Goal: Complete application form

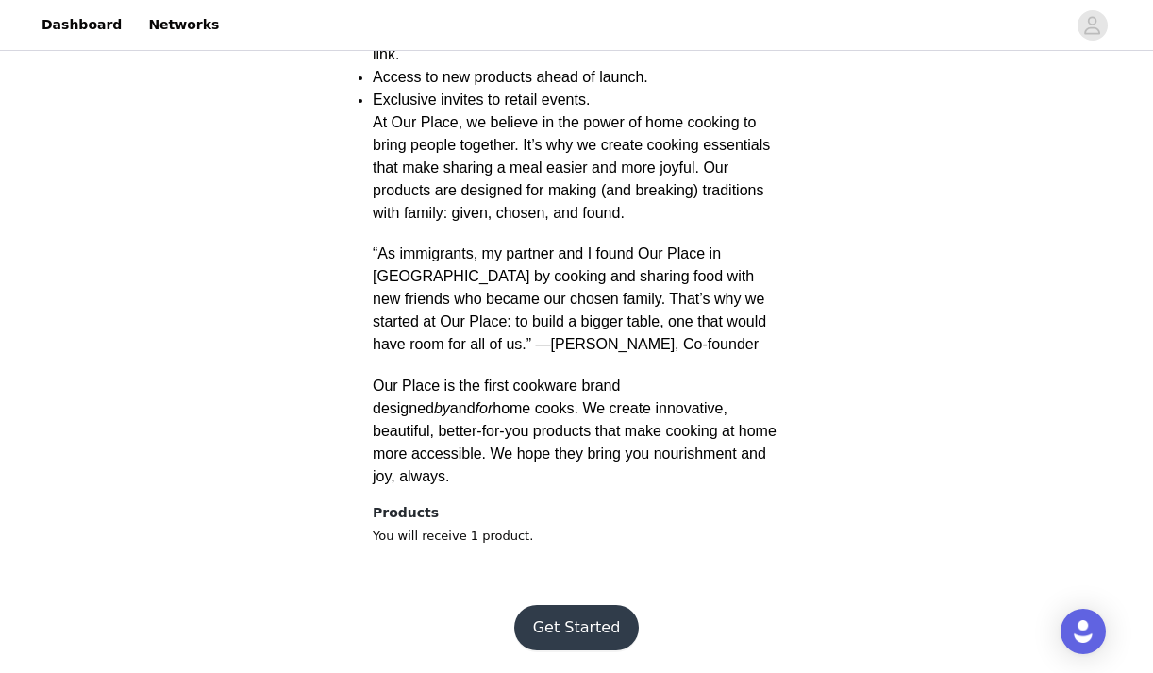
scroll to position [739, 0]
click at [575, 634] on button "Get Started" at bounding box center [576, 627] width 125 height 45
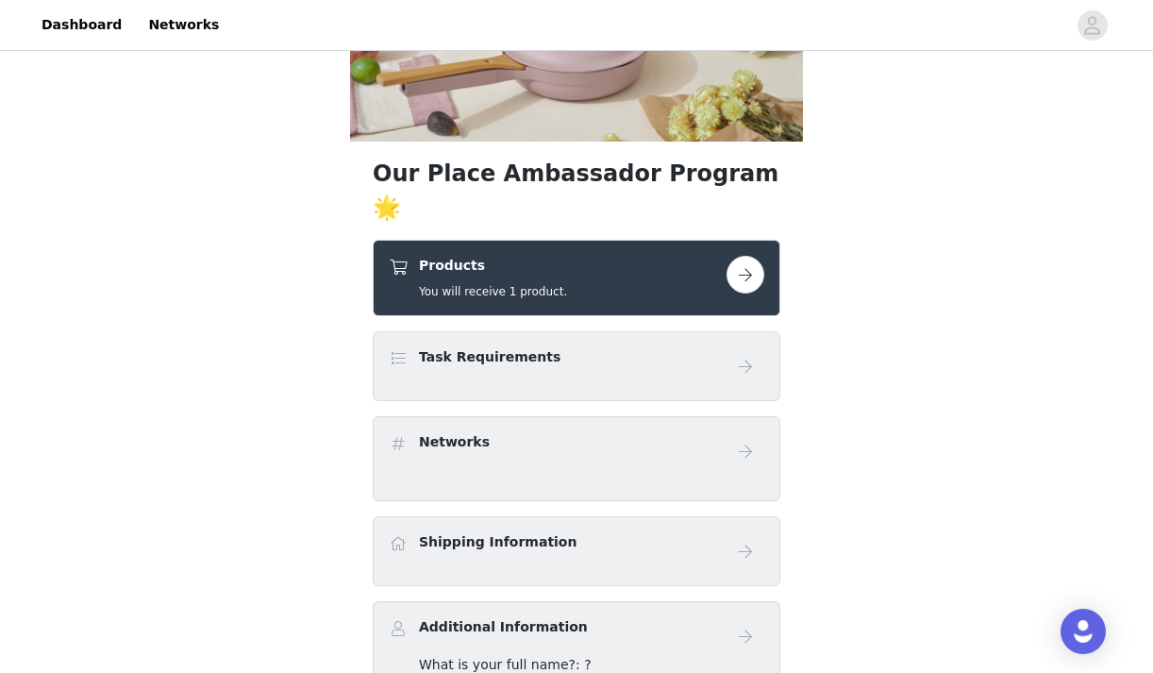
scroll to position [219, 0]
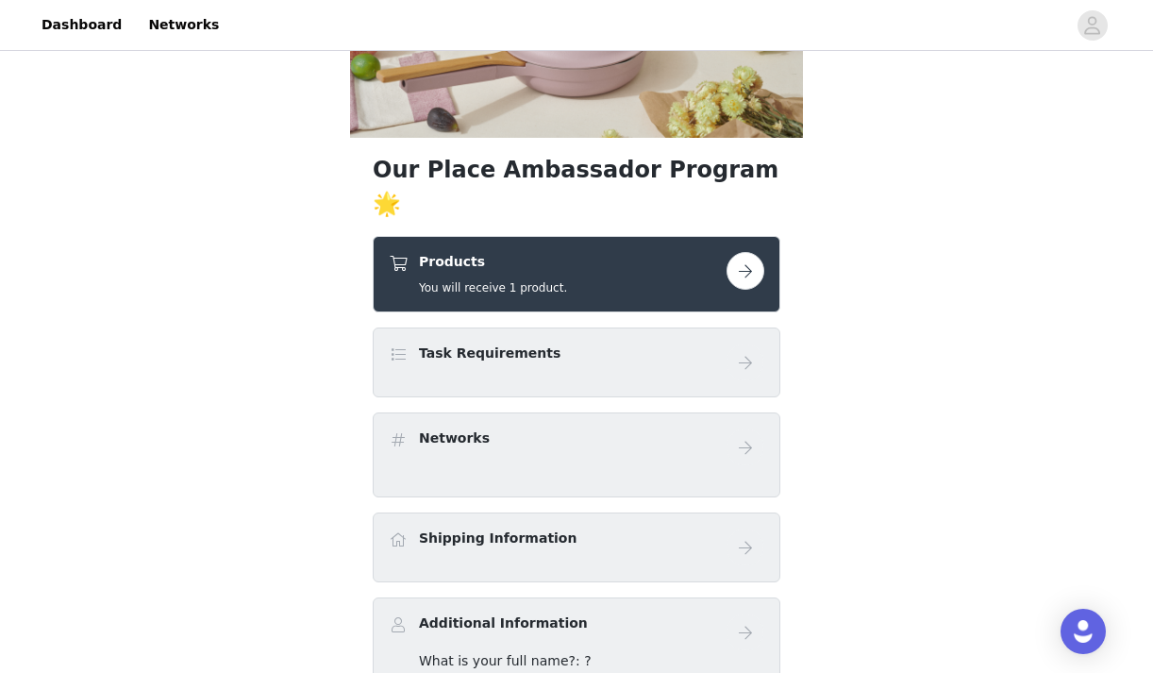
click at [723, 296] on div "Products You will receive 1 product." at bounding box center [558, 274] width 338 height 44
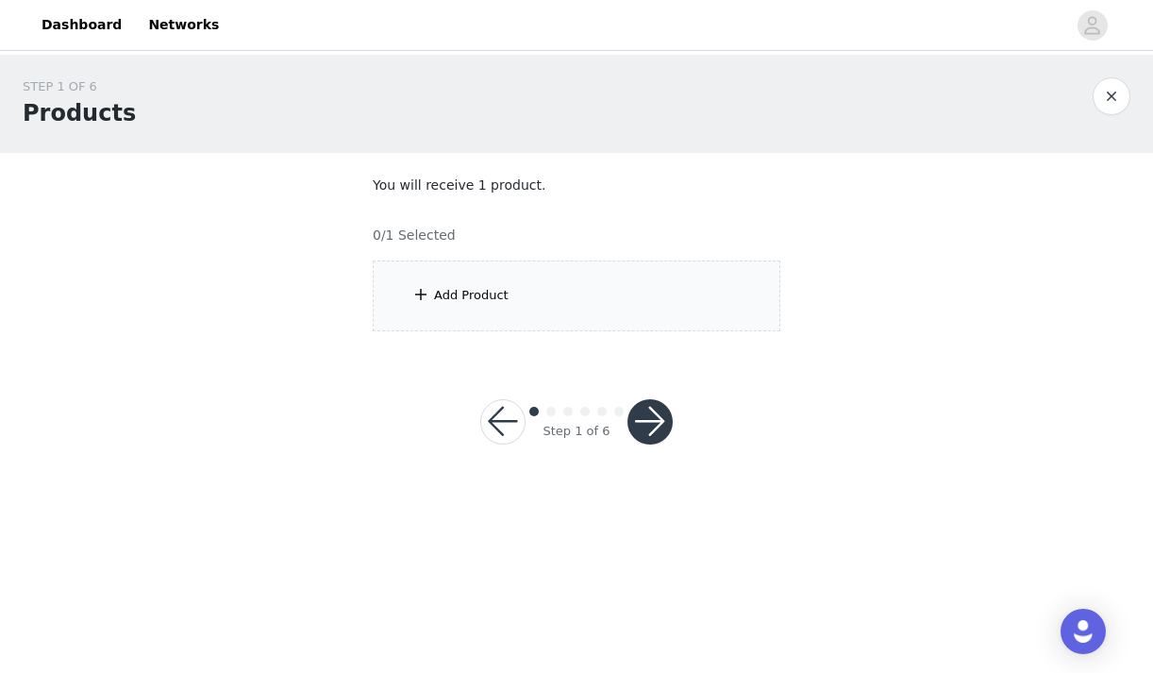
click at [448, 292] on div "Add Product" at bounding box center [471, 295] width 75 height 19
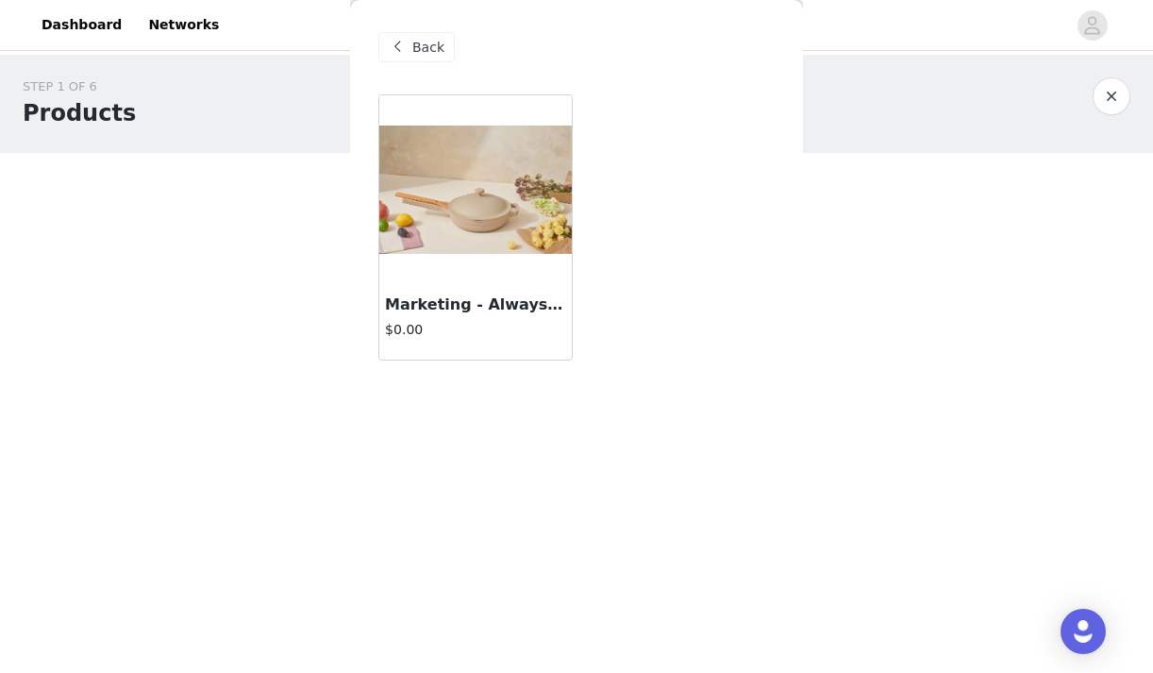
click at [479, 150] on img at bounding box center [475, 189] width 192 height 128
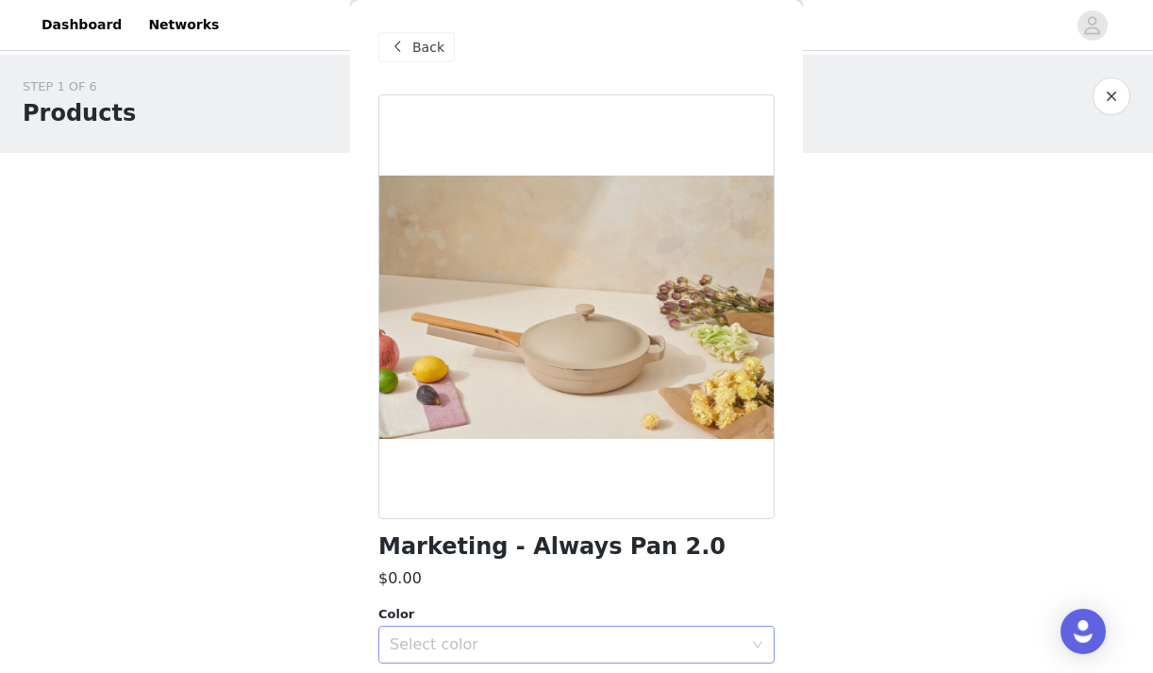
click at [457, 640] on div "Select color" at bounding box center [566, 644] width 353 height 19
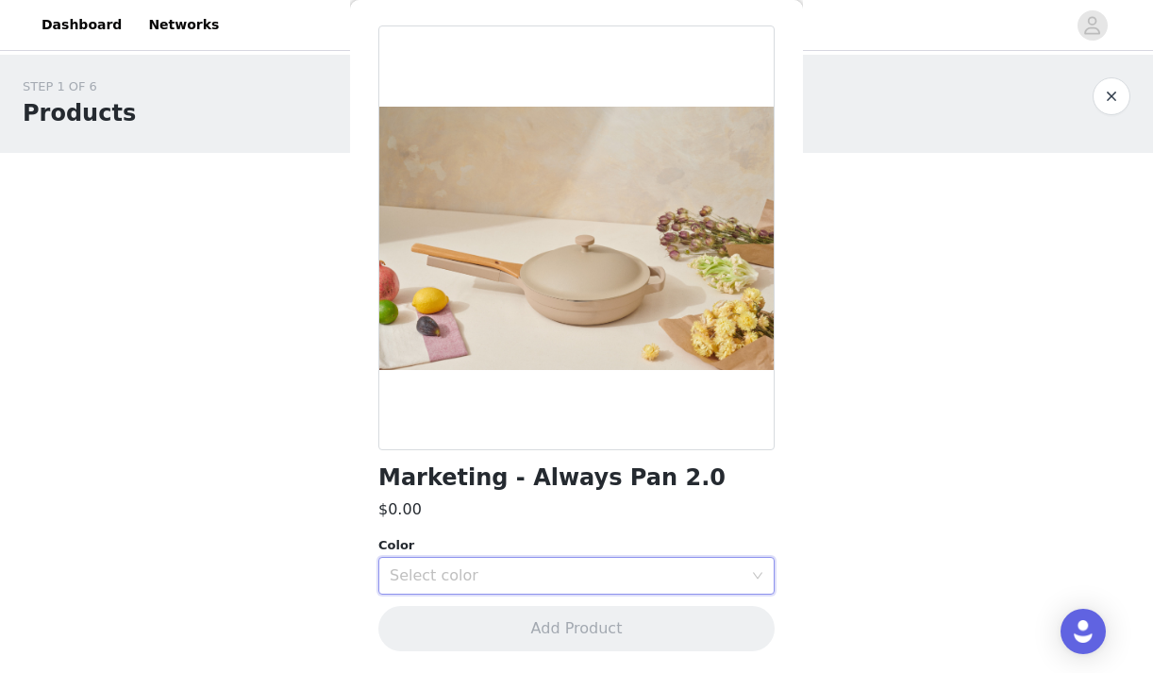
click at [464, 582] on div "Select color" at bounding box center [566, 575] width 353 height 19
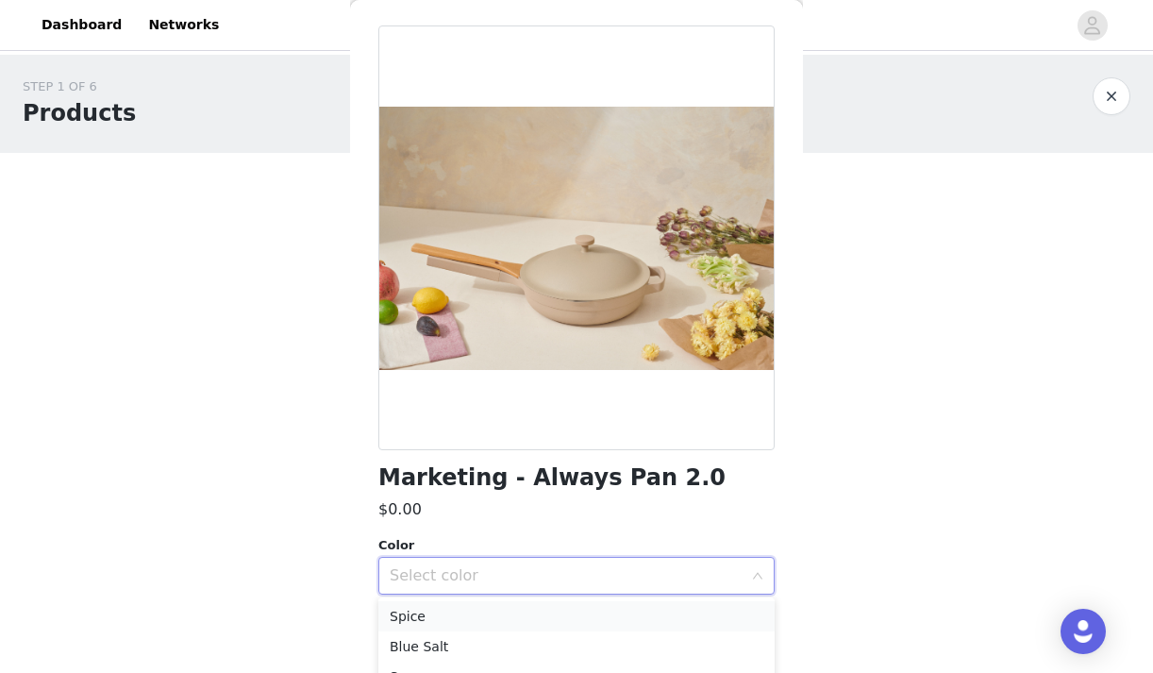
click at [399, 614] on li "Spice" at bounding box center [576, 616] width 396 height 30
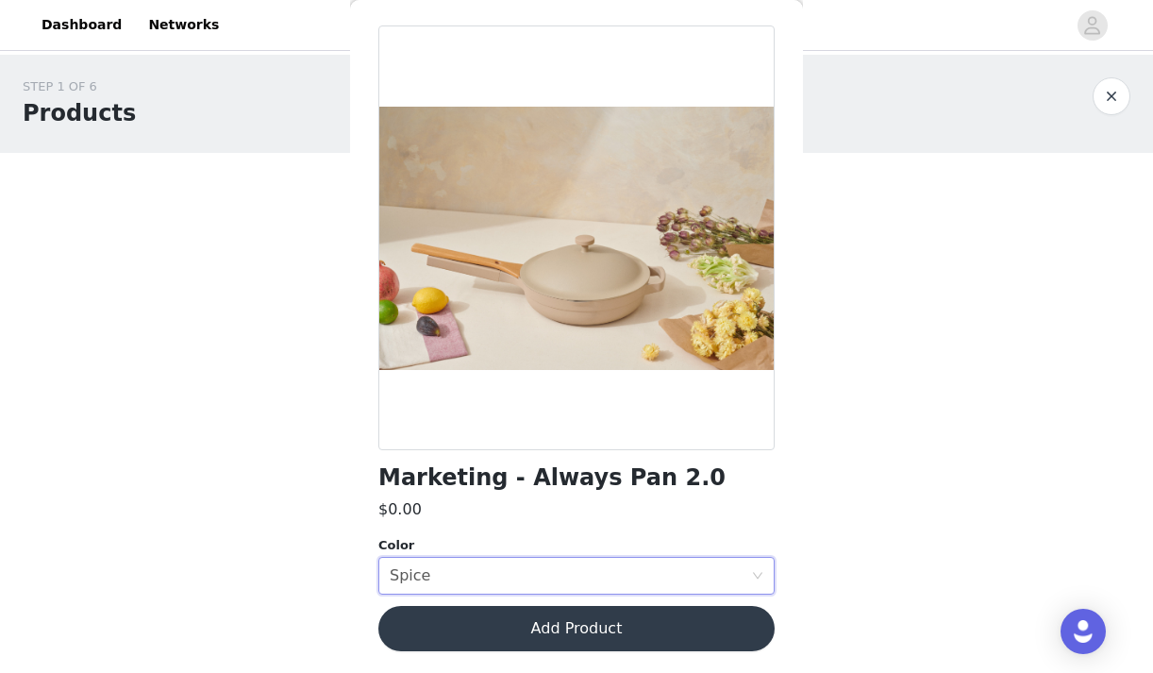
click at [466, 631] on button "Add Product" at bounding box center [576, 628] width 396 height 45
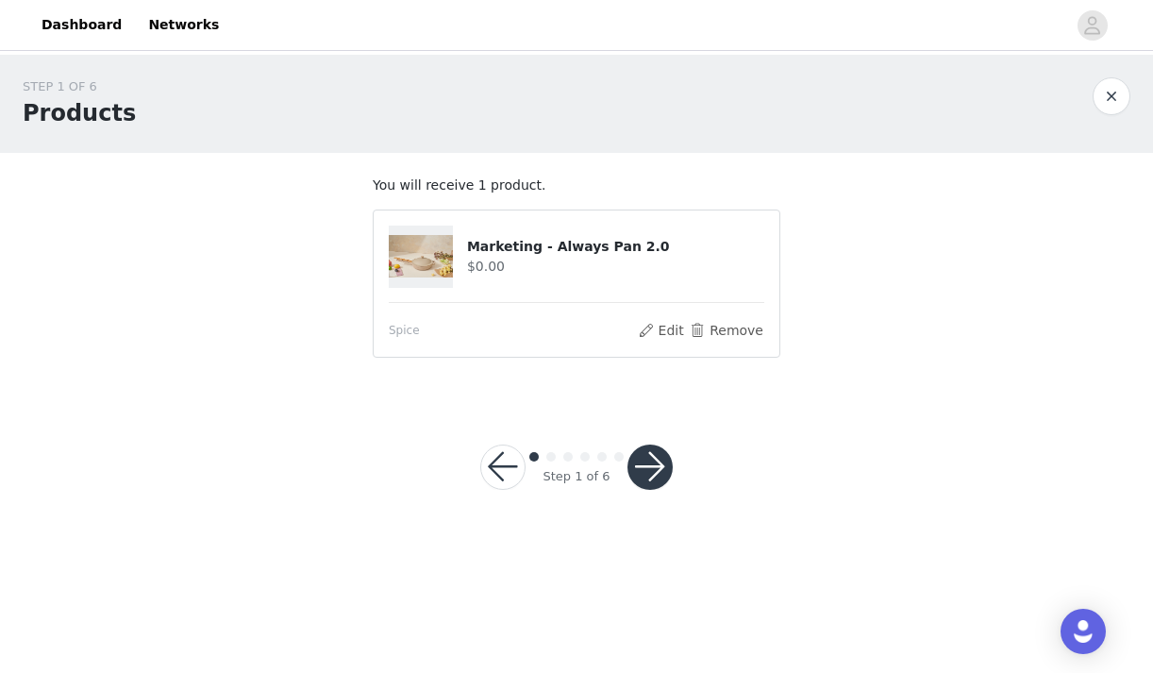
click at [649, 462] on button "button" at bounding box center [649, 466] width 45 height 45
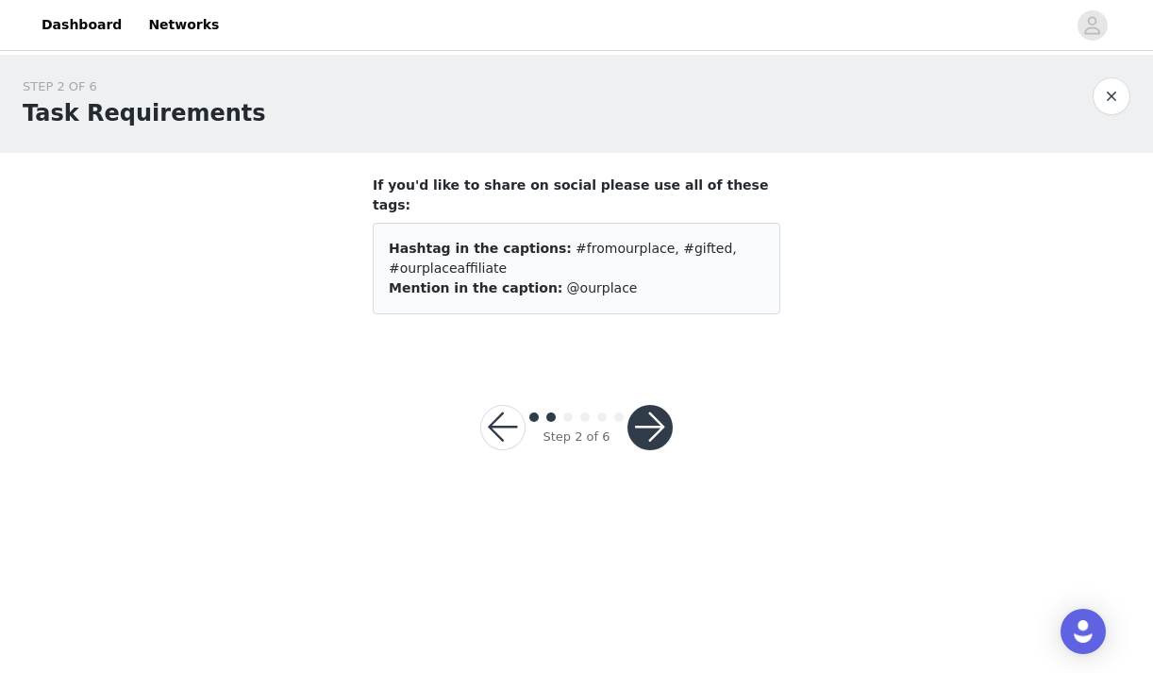
click at [656, 407] on button "button" at bounding box center [649, 427] width 45 height 45
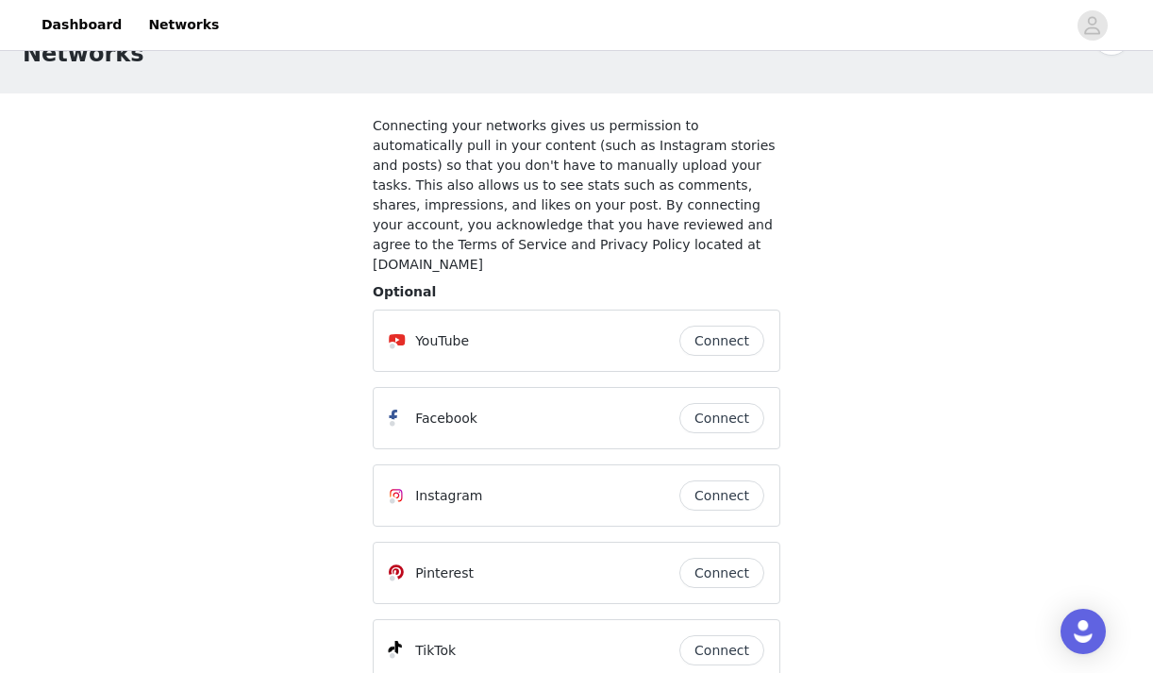
scroll to position [121, 0]
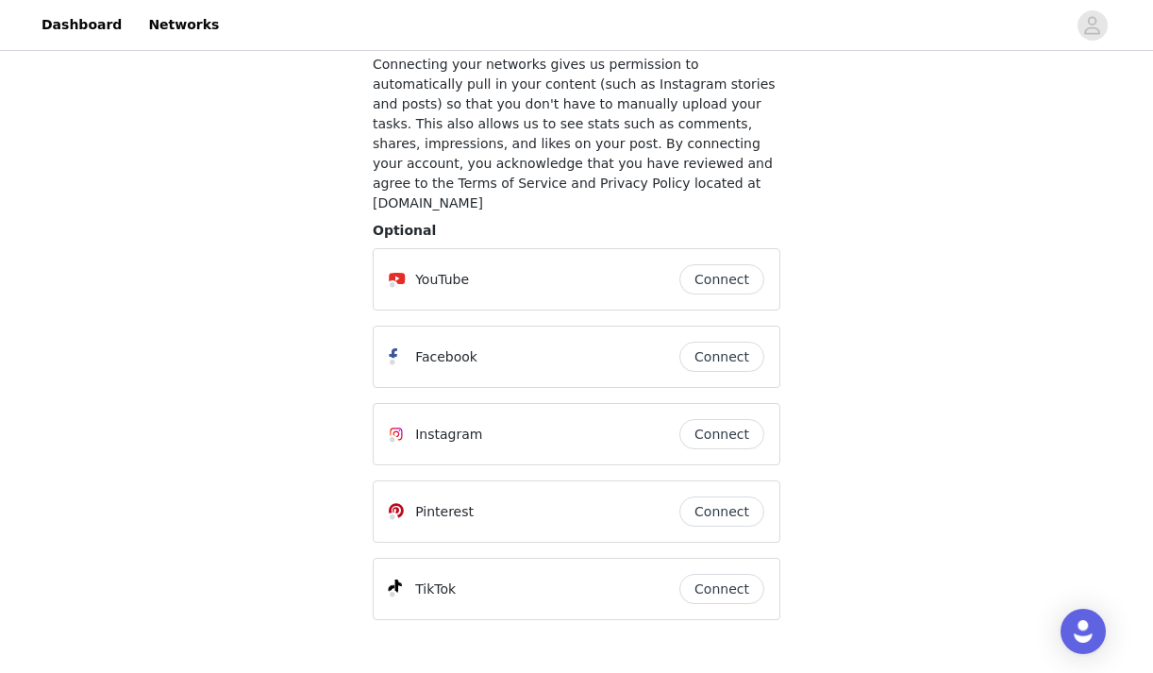
click at [729, 419] on button "Connect" at bounding box center [721, 434] width 85 height 30
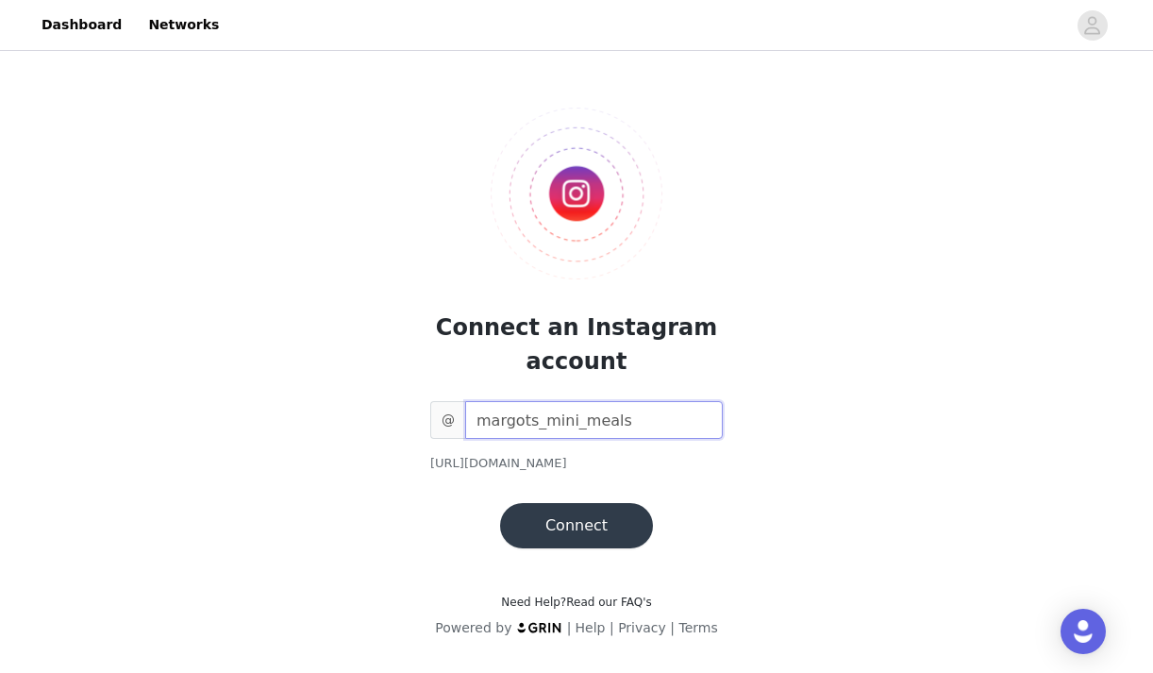
type input "margots_mini_meals"
click at [606, 512] on button "Connect" at bounding box center [576, 525] width 153 height 45
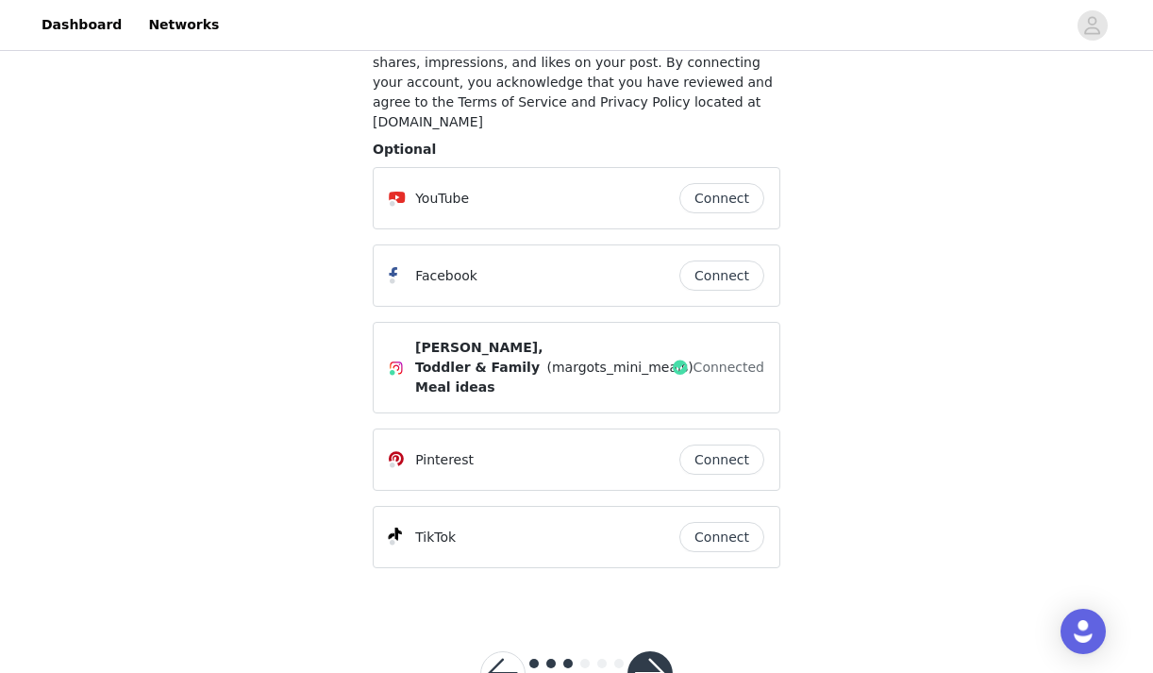
scroll to position [245, 0]
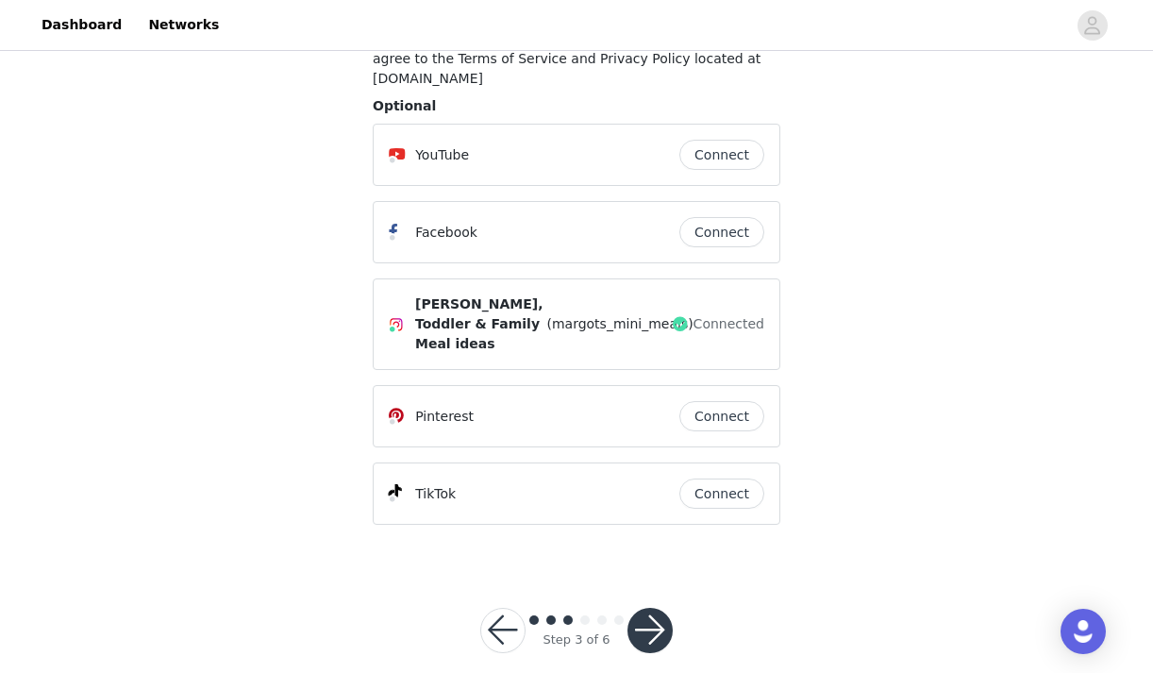
click at [724, 478] on button "Connect" at bounding box center [721, 493] width 85 height 30
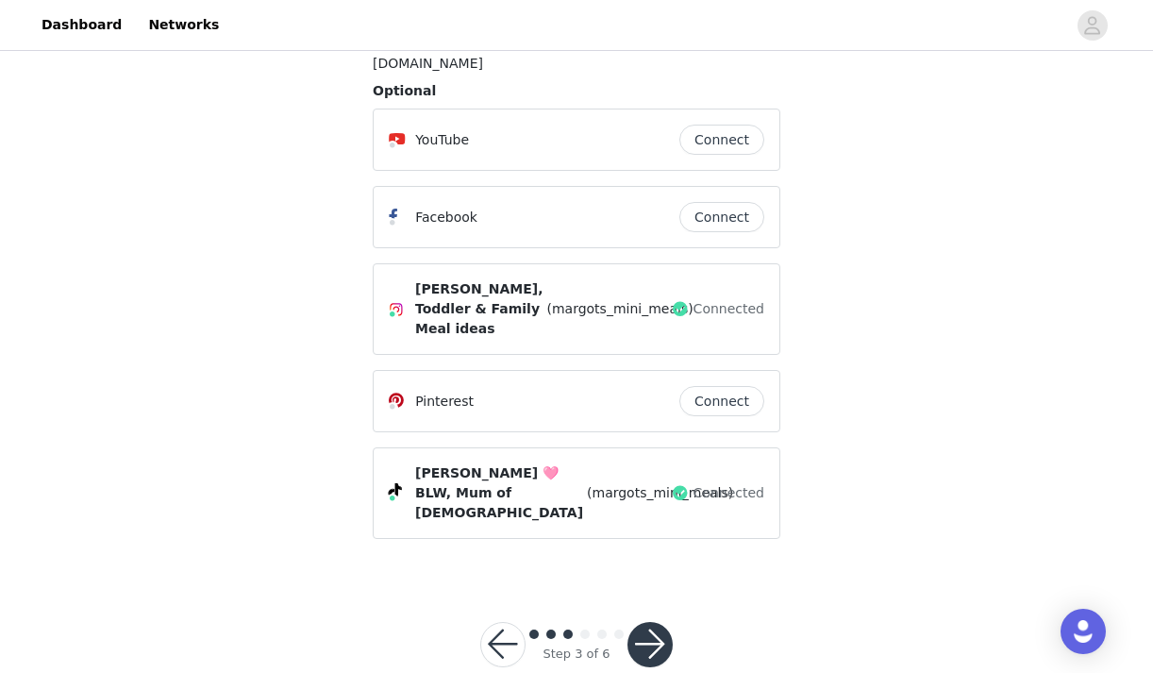
scroll to position [259, 0]
click at [652, 623] on button "button" at bounding box center [649, 645] width 45 height 45
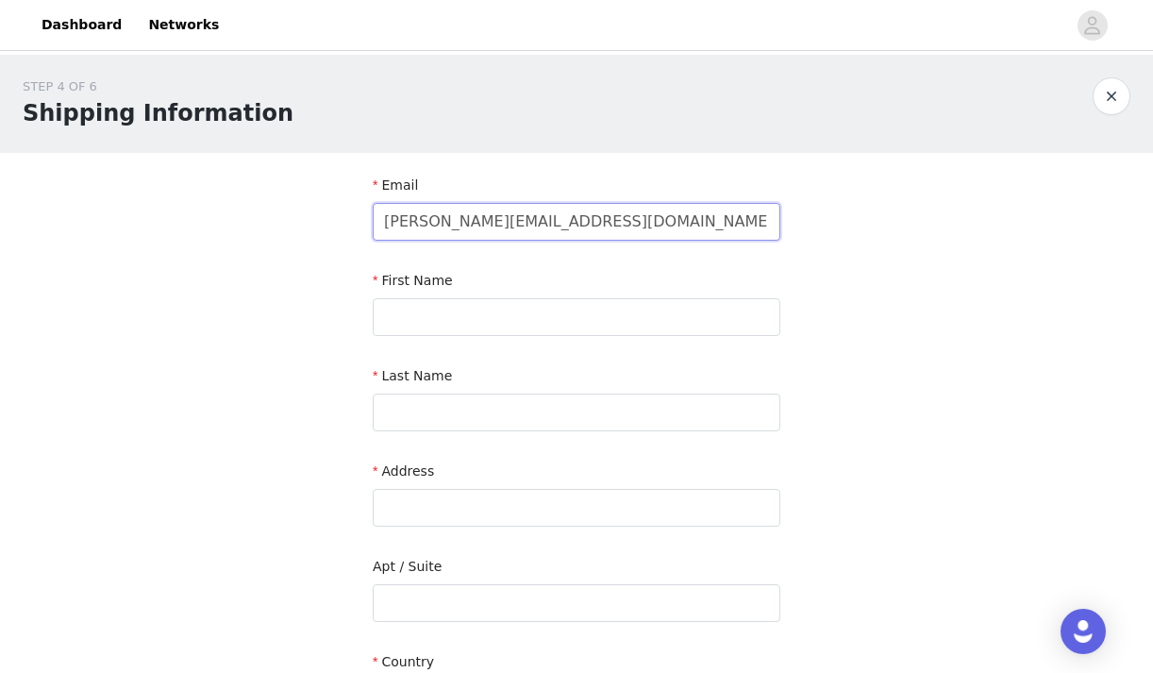
type input "[PERSON_NAME][EMAIL_ADDRESS][DOMAIN_NAME]"
type input "jade"
type input "ould"
type input "[STREET_ADDRESS]"
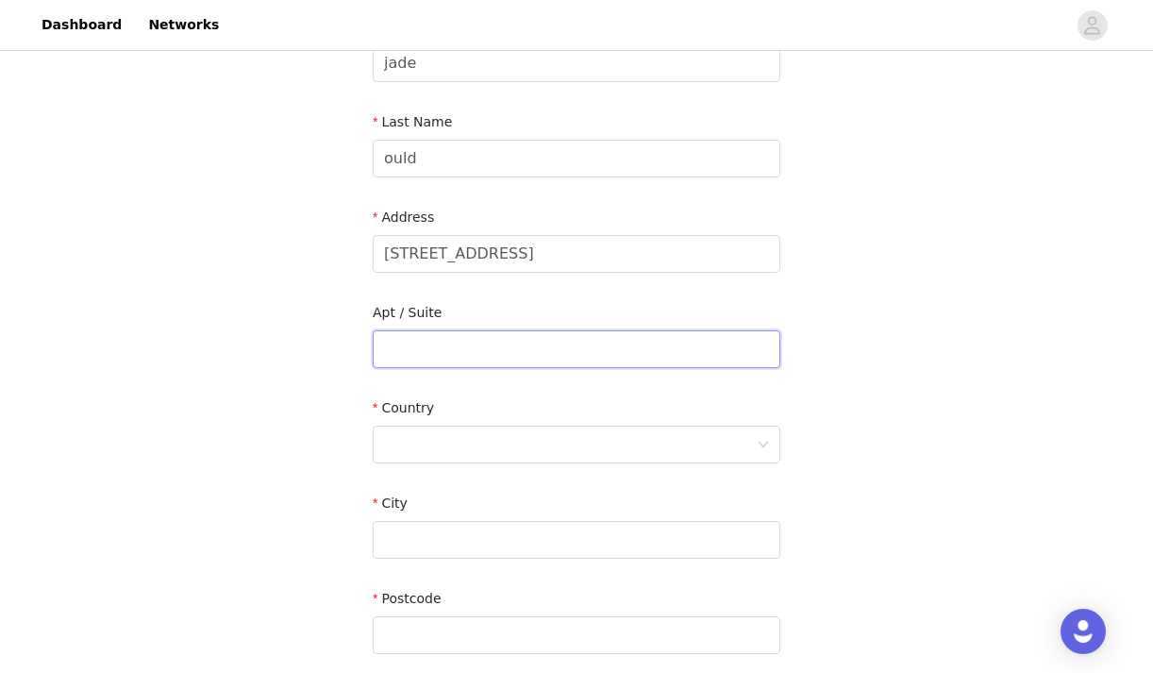
scroll to position [256, 0]
click at [440, 435] on div at bounding box center [570, 442] width 373 height 36
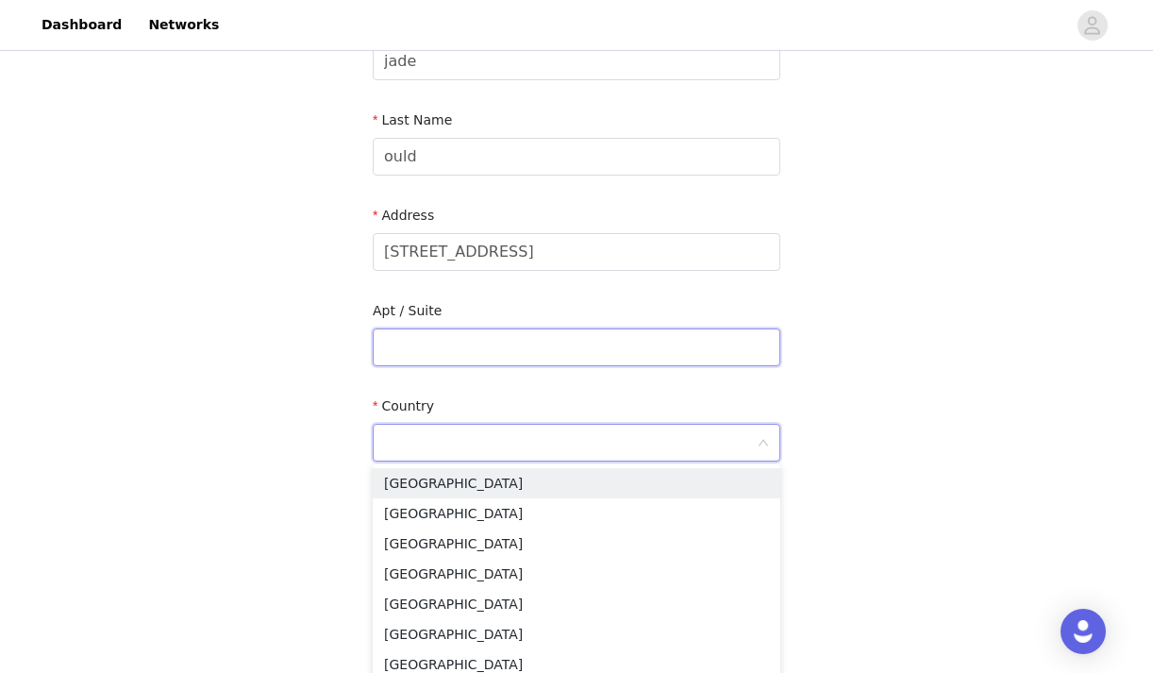
click at [436, 341] on input "text" at bounding box center [576, 347] width 407 height 38
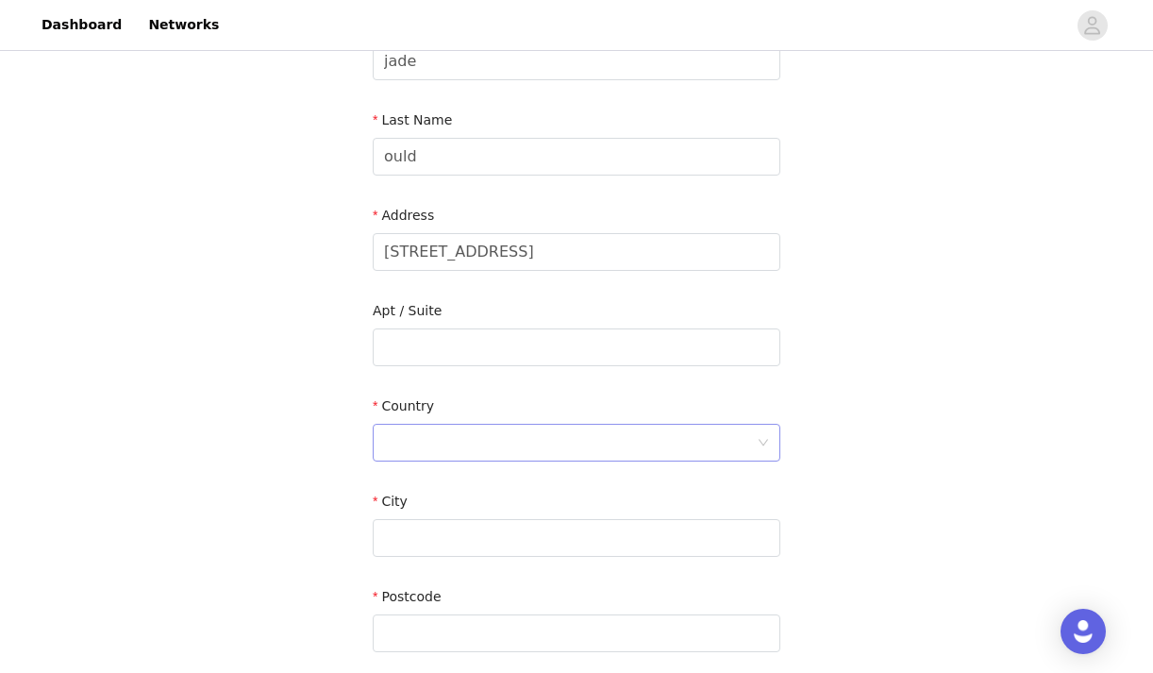
click at [427, 434] on div at bounding box center [570, 442] width 373 height 36
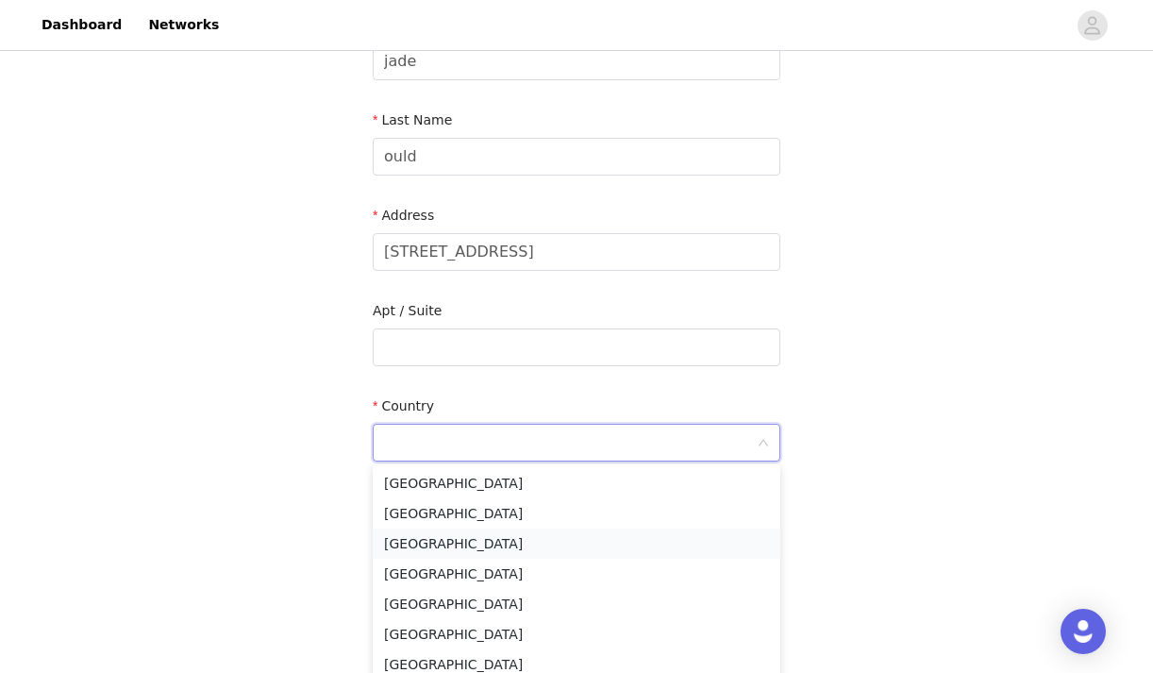
click at [451, 545] on li "[GEOGRAPHIC_DATA]" at bounding box center [576, 543] width 407 height 30
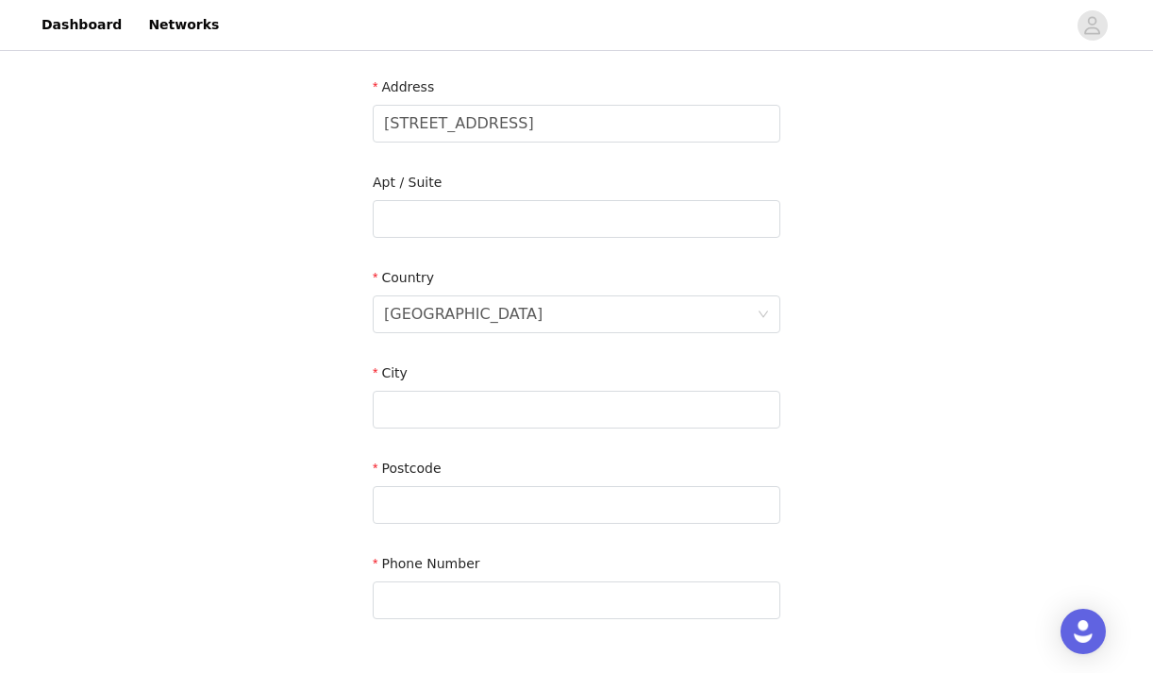
scroll to position [395, 0]
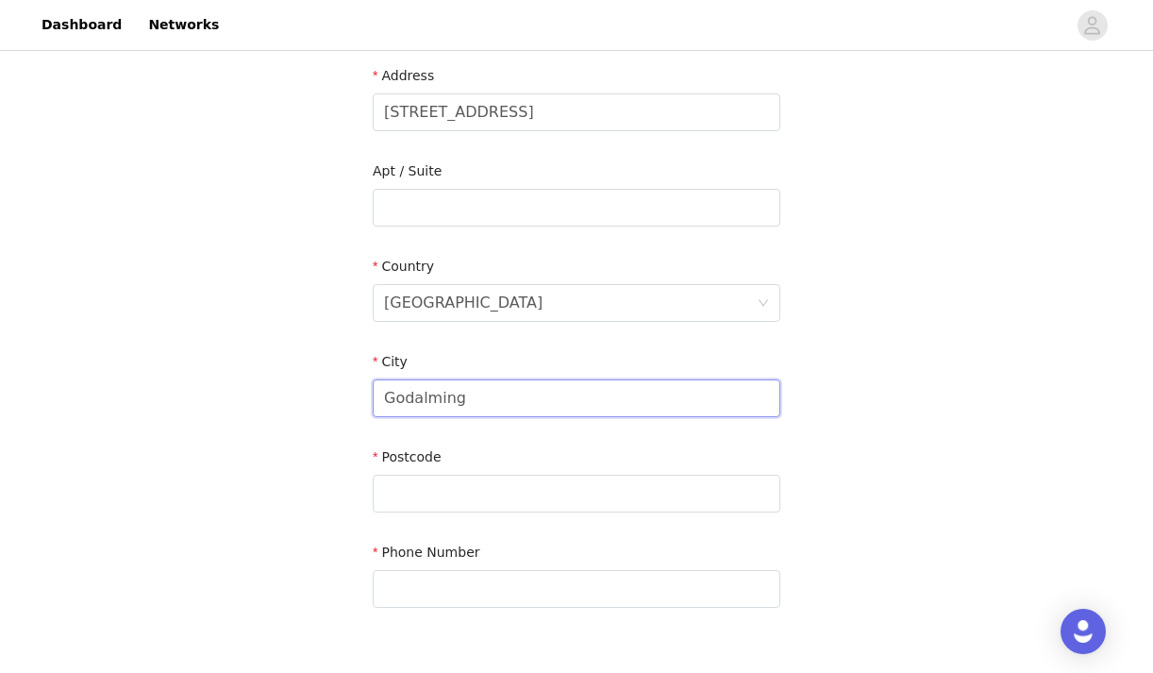
type input "Godalming"
click at [224, 437] on div "STEP 4 OF 6 Shipping Information Email [EMAIL_ADDRESS][DOMAIN_NAME] First Name …" at bounding box center [576, 159] width 1153 height 1001
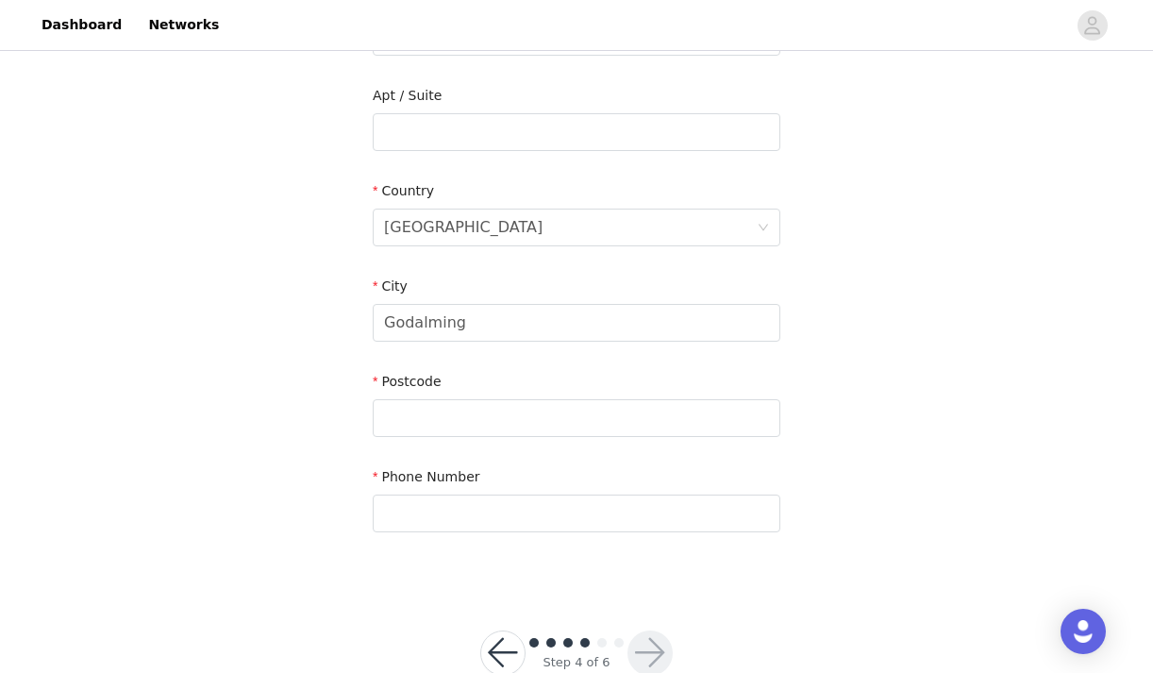
scroll to position [480, 0]
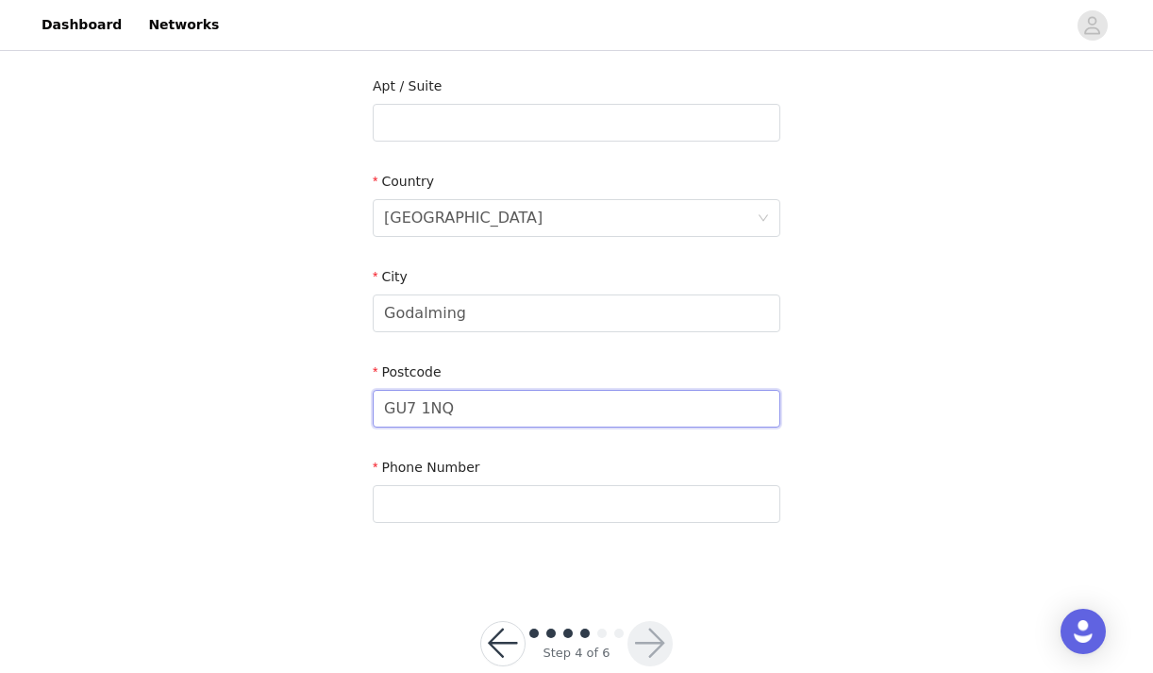
type input "GU7 1NQ"
click at [432, 522] on div "Phone Number" at bounding box center [576, 493] width 407 height 73
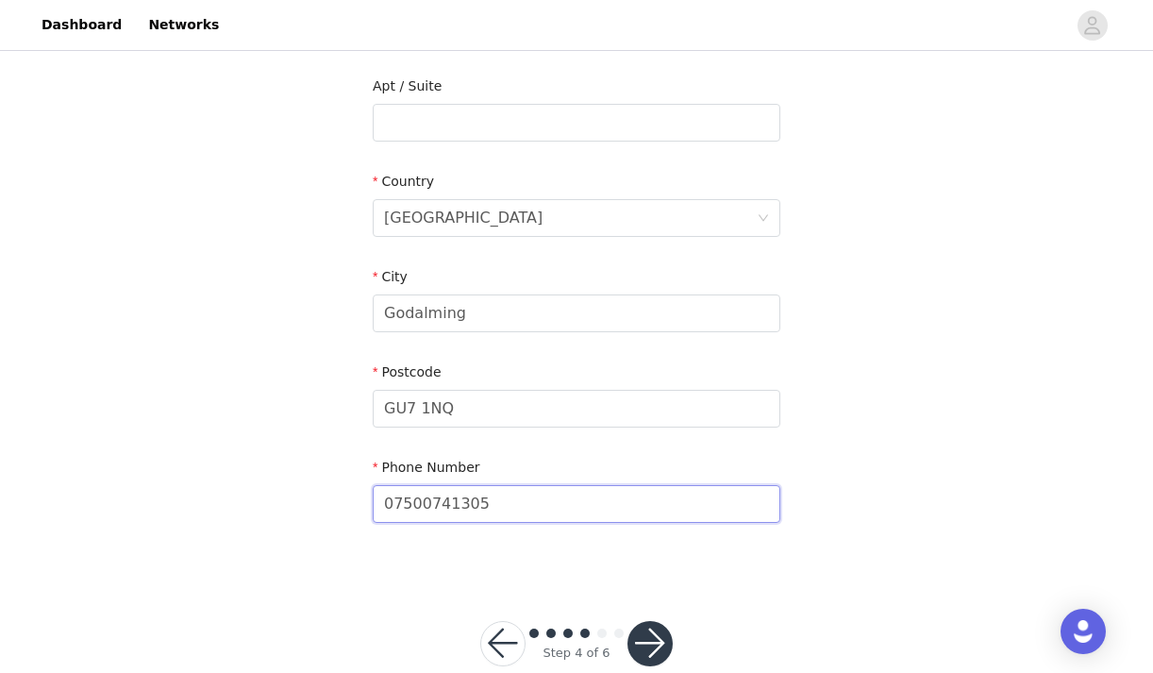
type input "07500741305"
click at [659, 637] on button "button" at bounding box center [649, 643] width 45 height 45
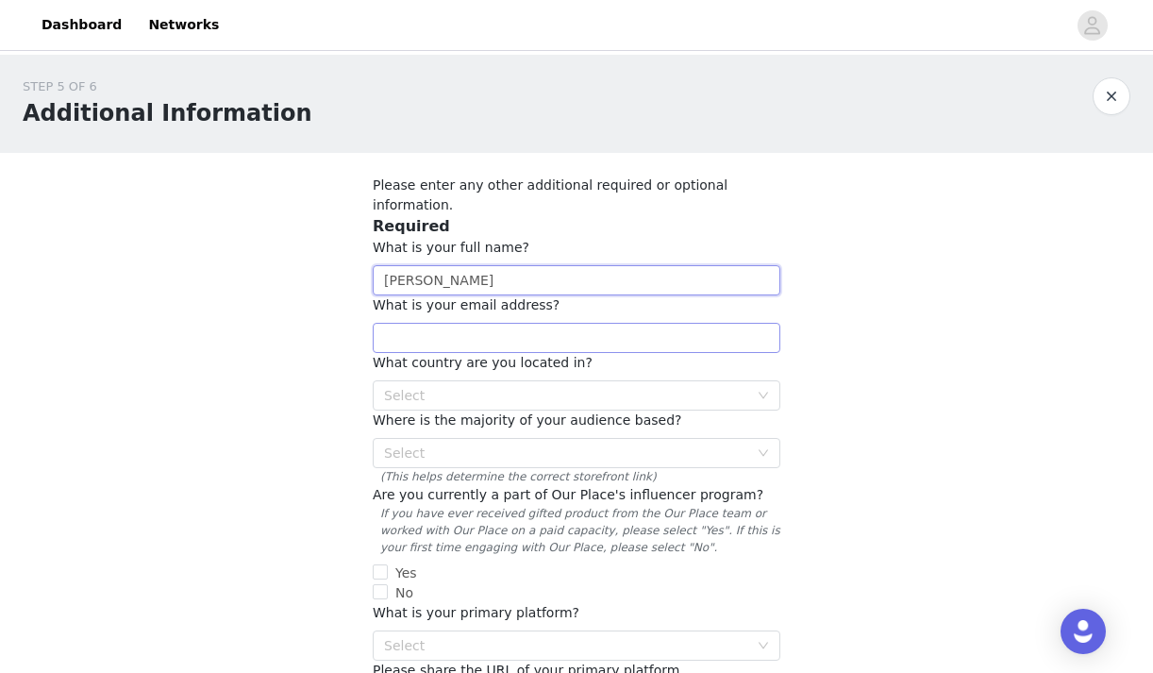
type input "[PERSON_NAME]"
click at [492, 386] on div "Select" at bounding box center [566, 395] width 364 height 19
type input "[PERSON_NAME][EMAIL_ADDRESS][DOMAIN_NAME]"
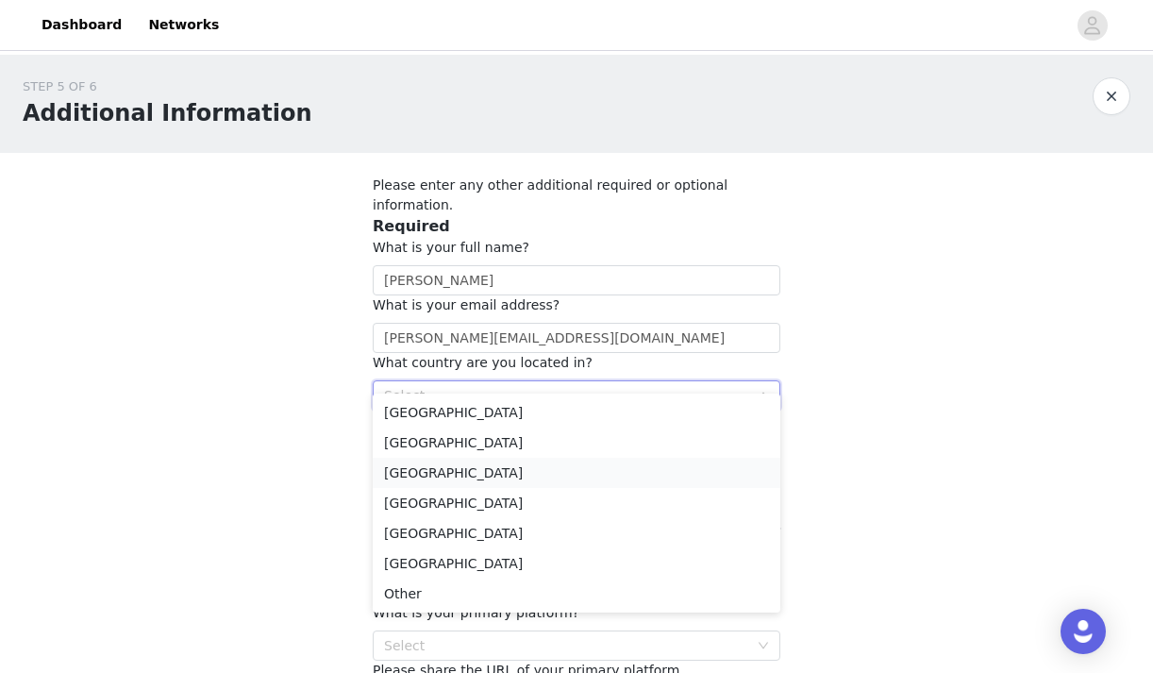
click at [458, 471] on li "[GEOGRAPHIC_DATA]" at bounding box center [576, 472] width 407 height 30
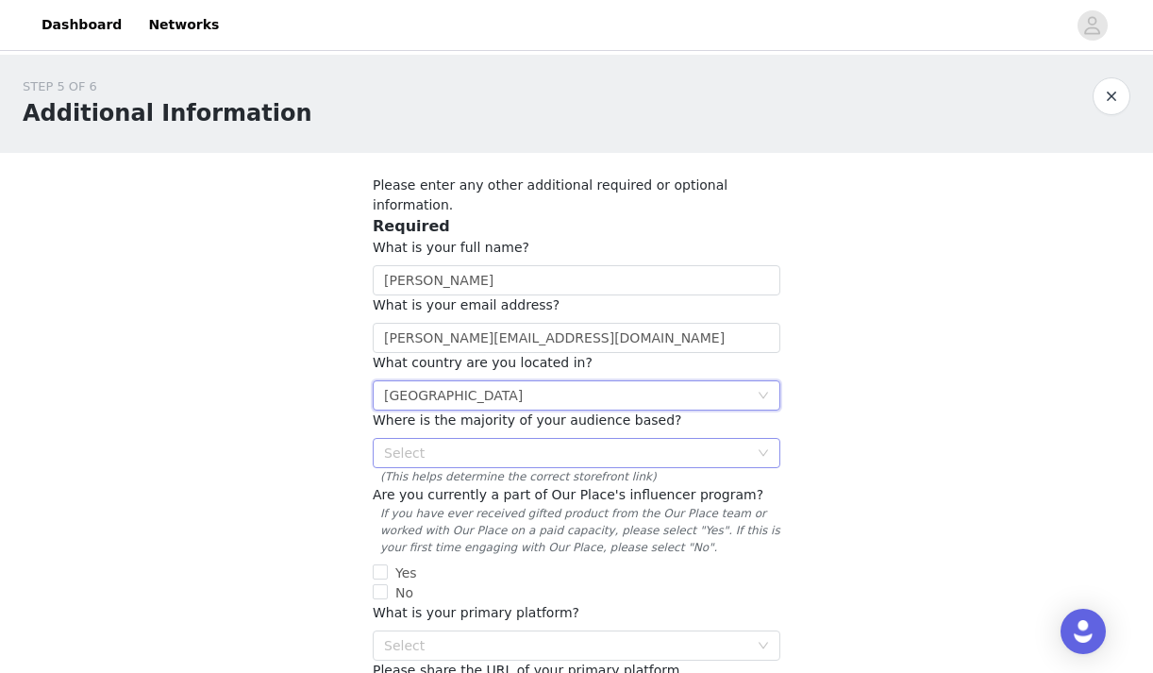
click at [464, 443] on div "Select" at bounding box center [566, 452] width 364 height 19
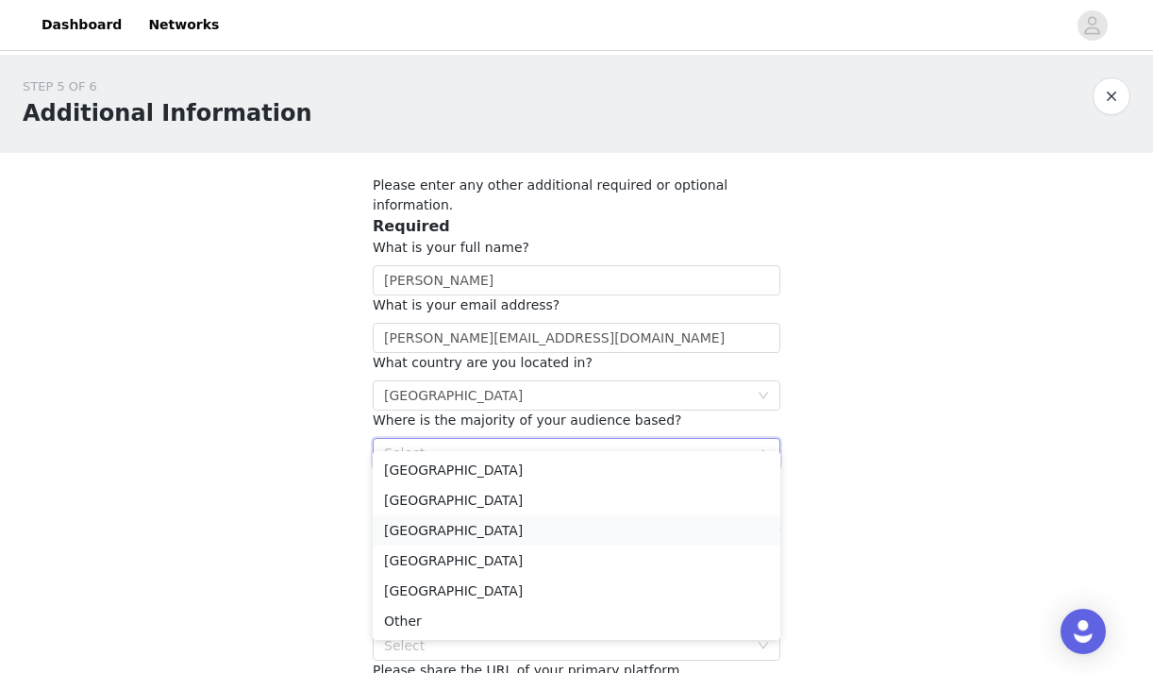
click at [462, 527] on li "[GEOGRAPHIC_DATA]" at bounding box center [576, 530] width 407 height 30
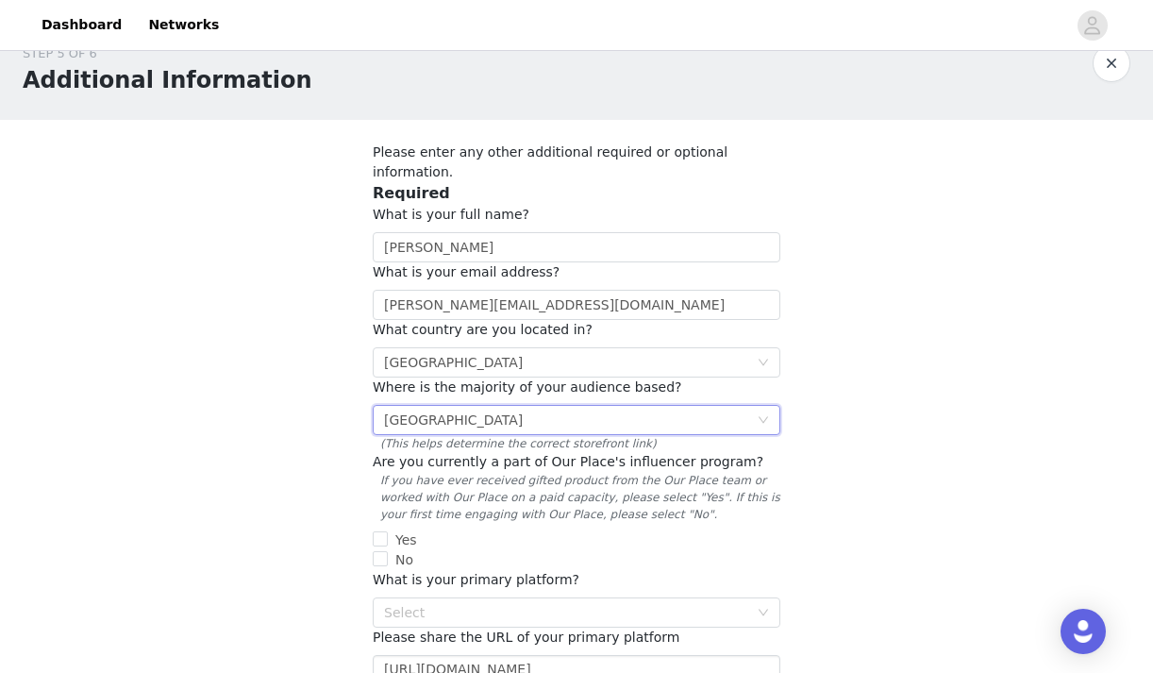
scroll to position [69, 0]
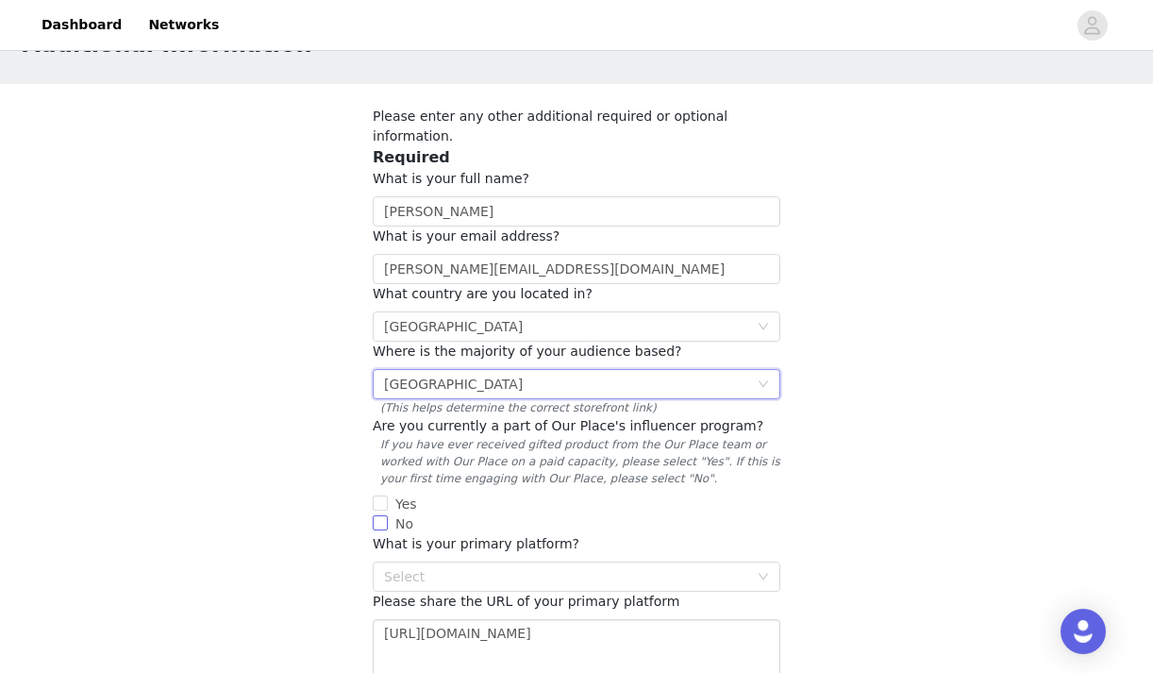
click at [394, 516] on span "No" at bounding box center [404, 523] width 33 height 15
click at [388, 515] on input "No" at bounding box center [380, 522] width 15 height 15
checkbox input "true"
click at [434, 567] on div "Select" at bounding box center [566, 576] width 364 height 19
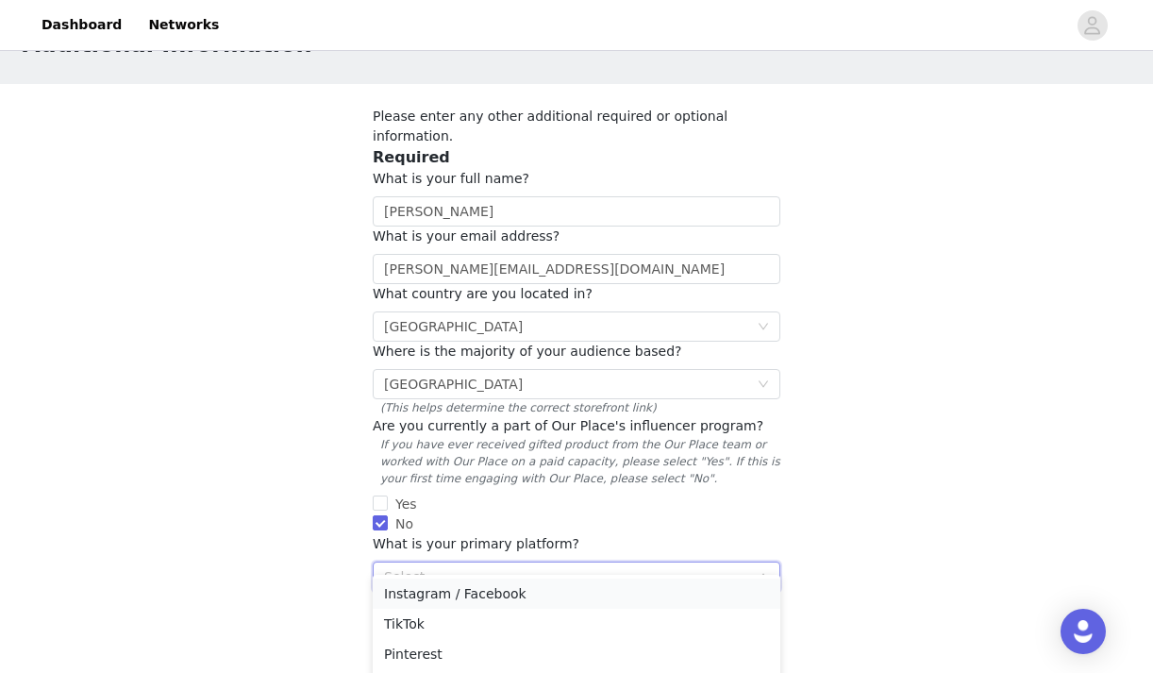
click at [451, 596] on li "Instagram / Facebook" at bounding box center [576, 593] width 407 height 30
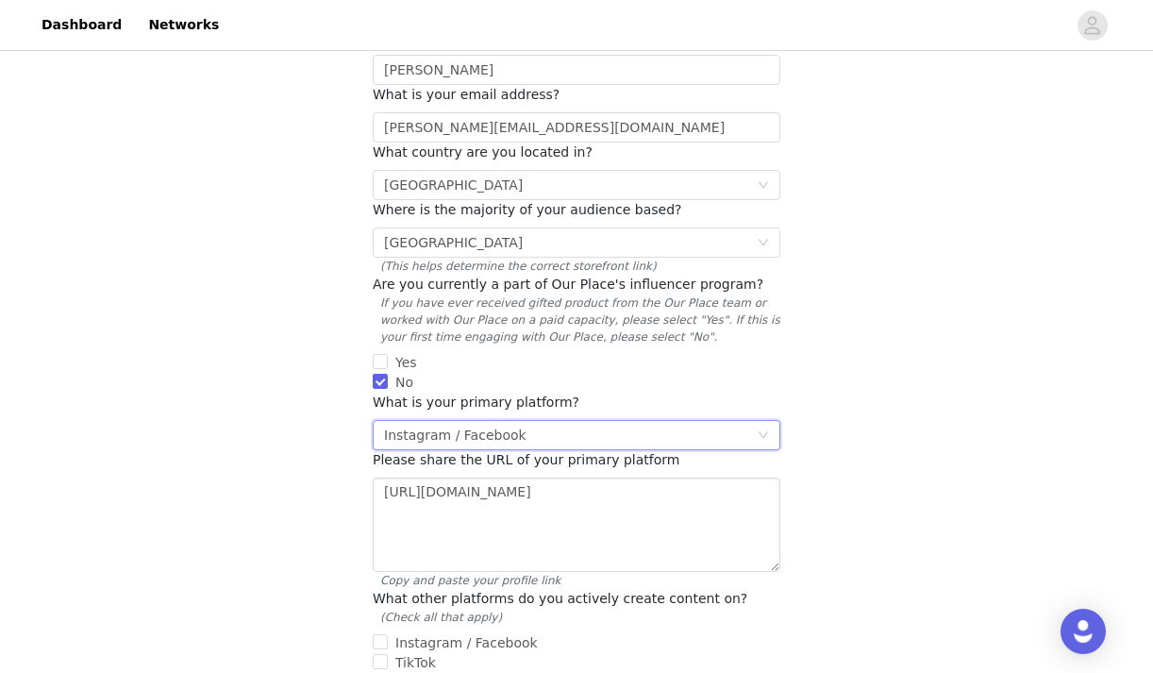
scroll to position [254, 0]
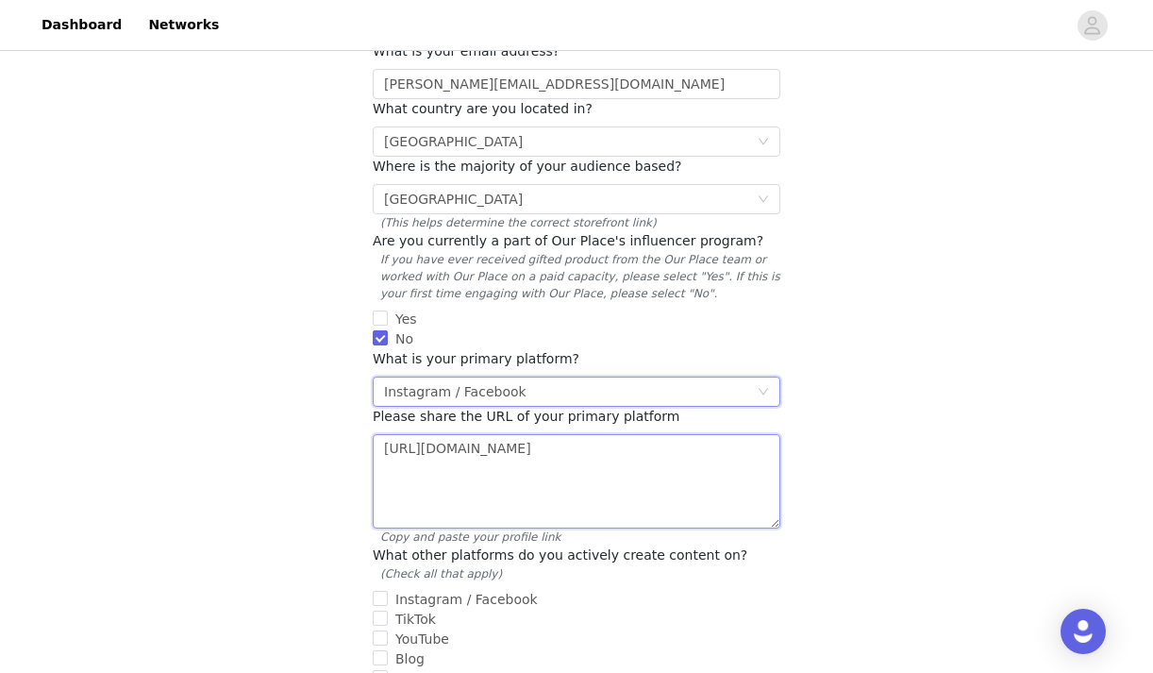
click at [443, 466] on textarea "[URL][DOMAIN_NAME]" at bounding box center [576, 481] width 407 height 94
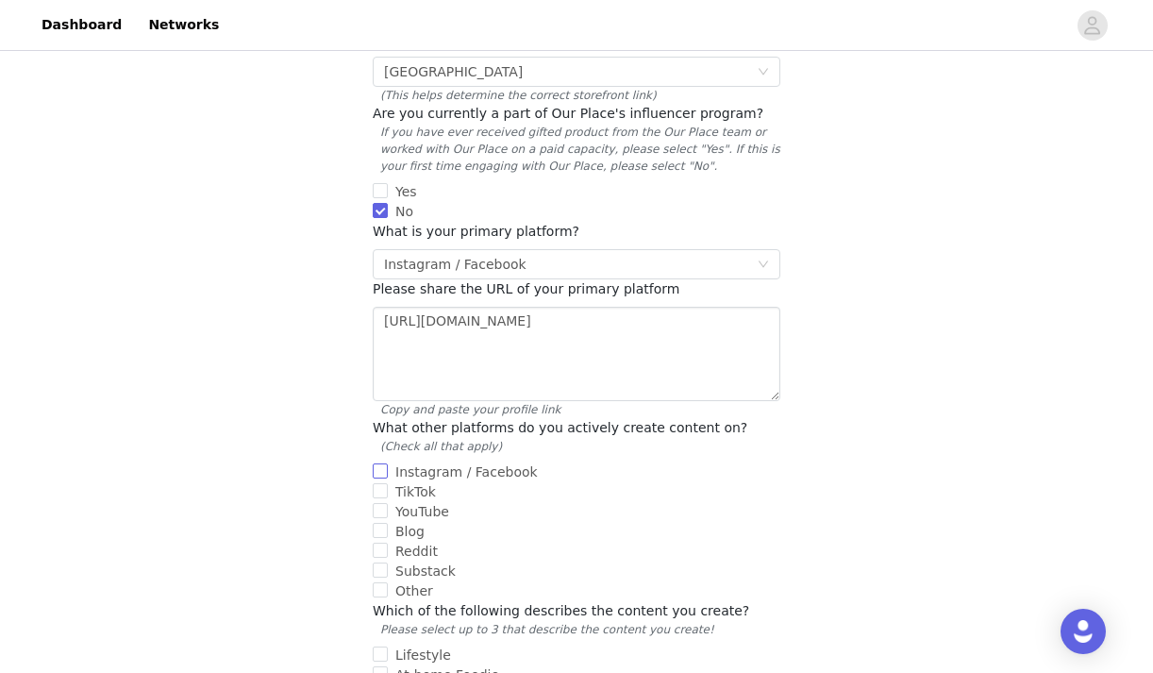
click at [378, 463] on input "Instagram / Facebook" at bounding box center [380, 470] width 15 height 15
checkbox input "true"
click at [378, 483] on input "TikTok" at bounding box center [380, 490] width 15 height 15
checkbox input "true"
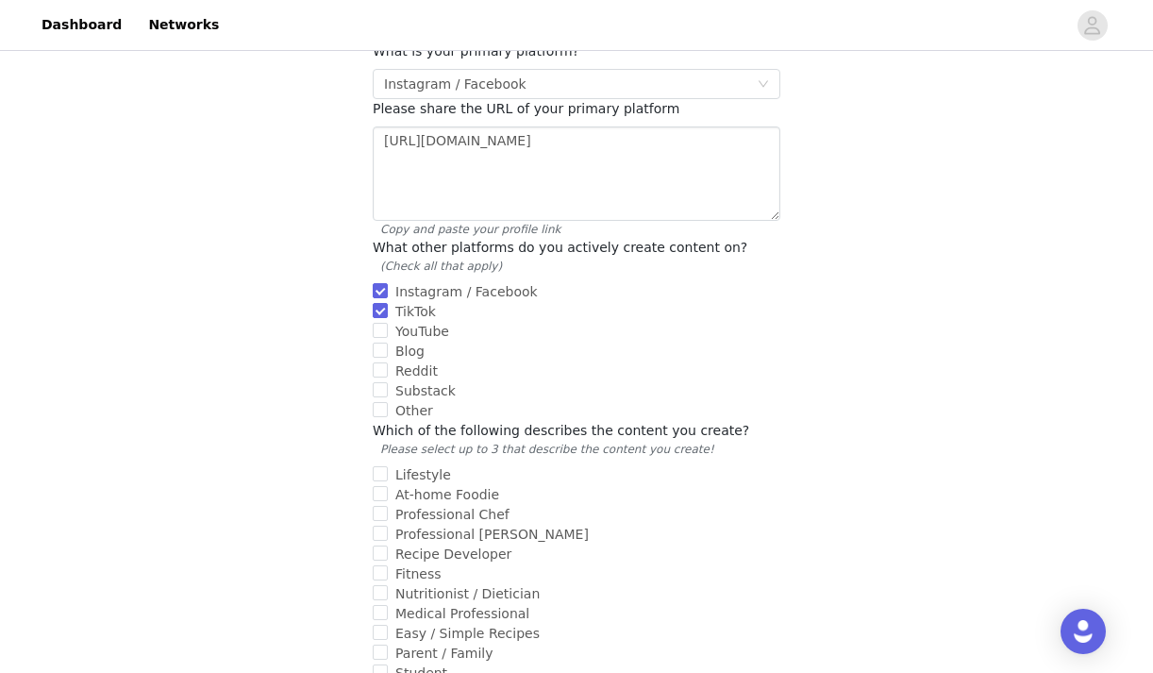
scroll to position [583, 0]
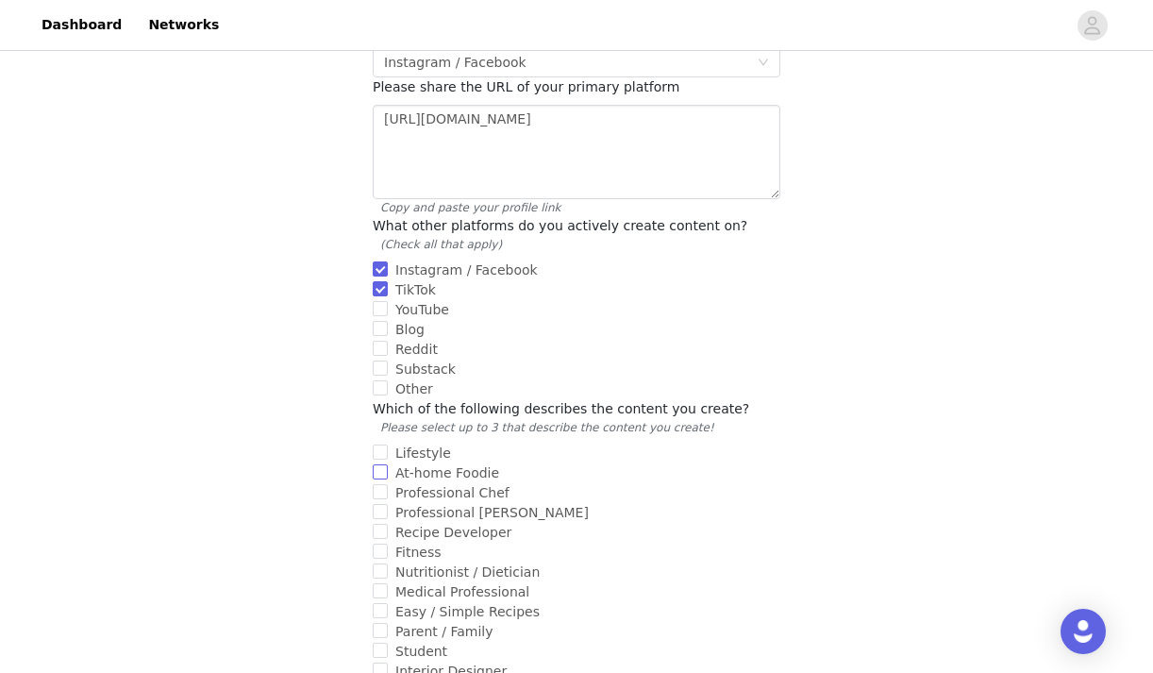
click at [426, 465] on span "At-home Foodie" at bounding box center [447, 472] width 119 height 15
click at [388, 464] on input "At-home Foodie" at bounding box center [380, 471] width 15 height 15
checkbox input "true"
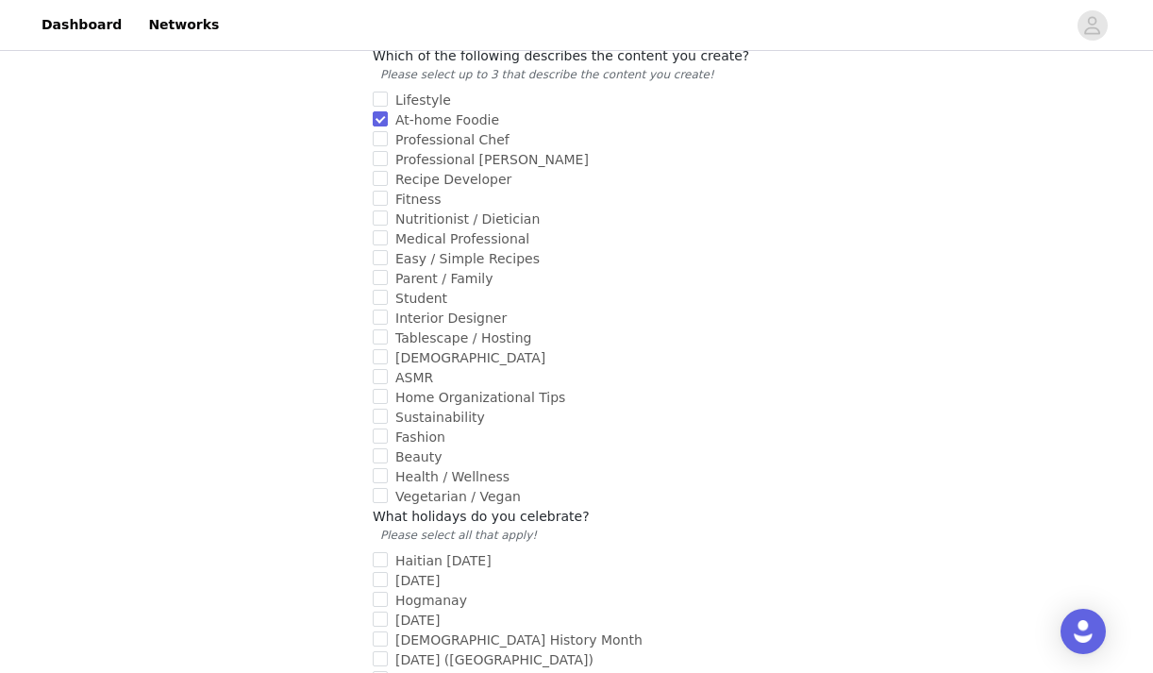
scroll to position [946, 0]
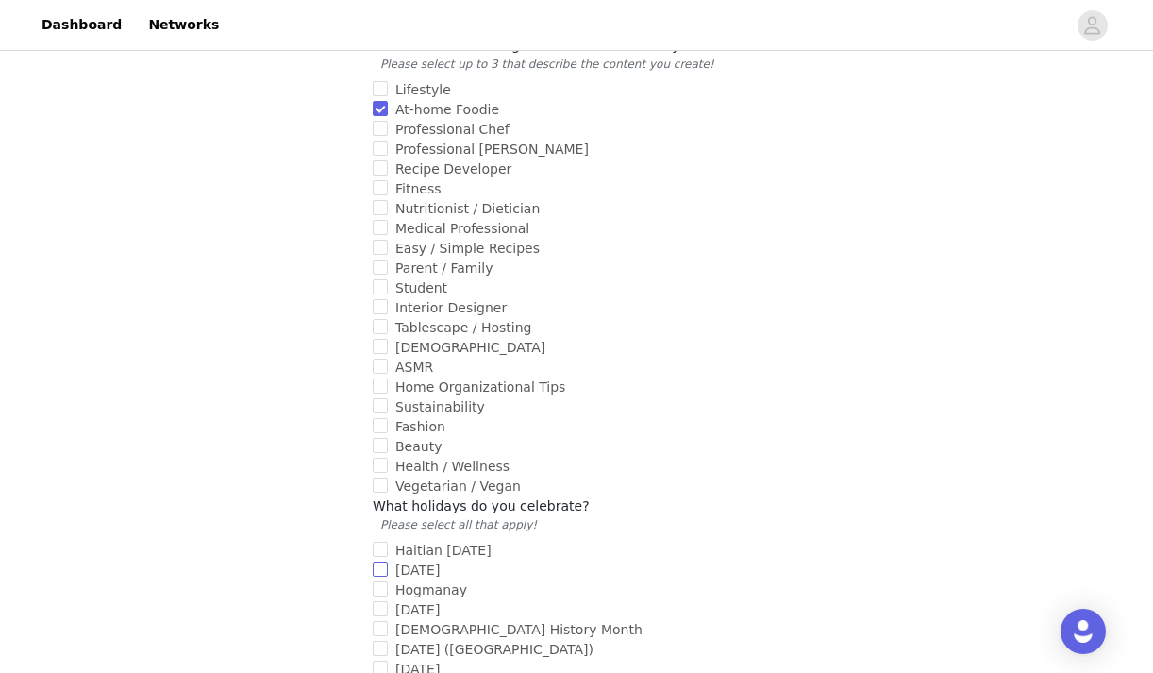
click at [408, 562] on span "[DATE]" at bounding box center [417, 569] width 59 height 15
click at [388, 561] on input "[DATE]" at bounding box center [380, 568] width 15 height 15
checkbox input "true"
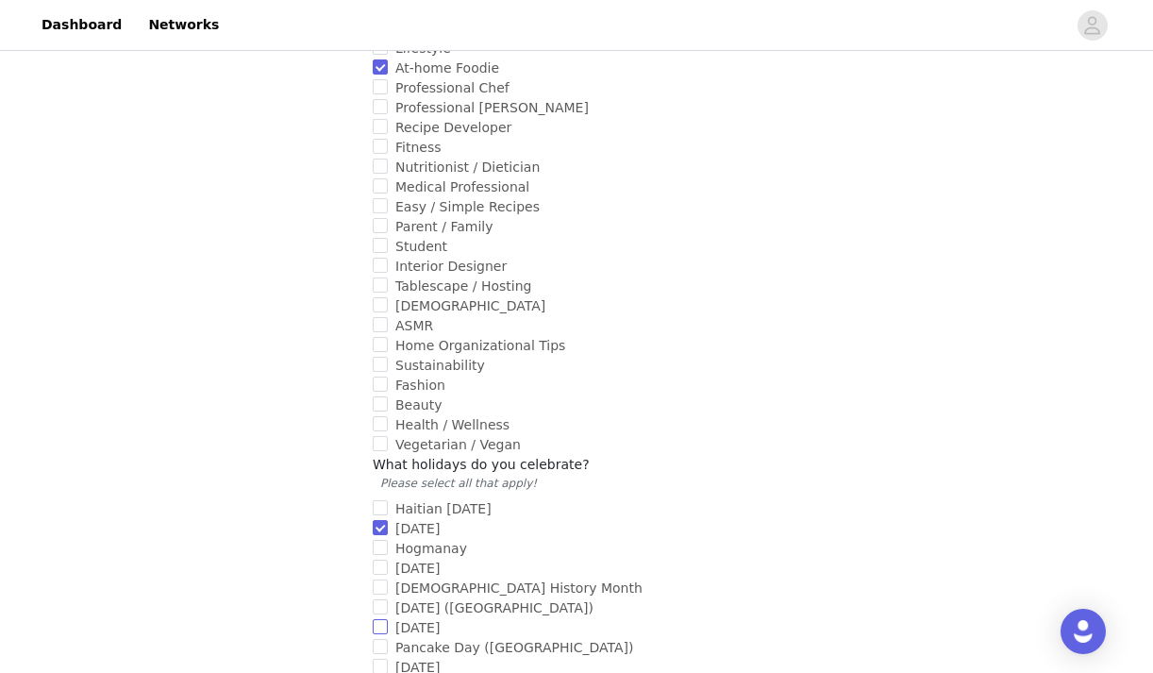
scroll to position [1031, 0]
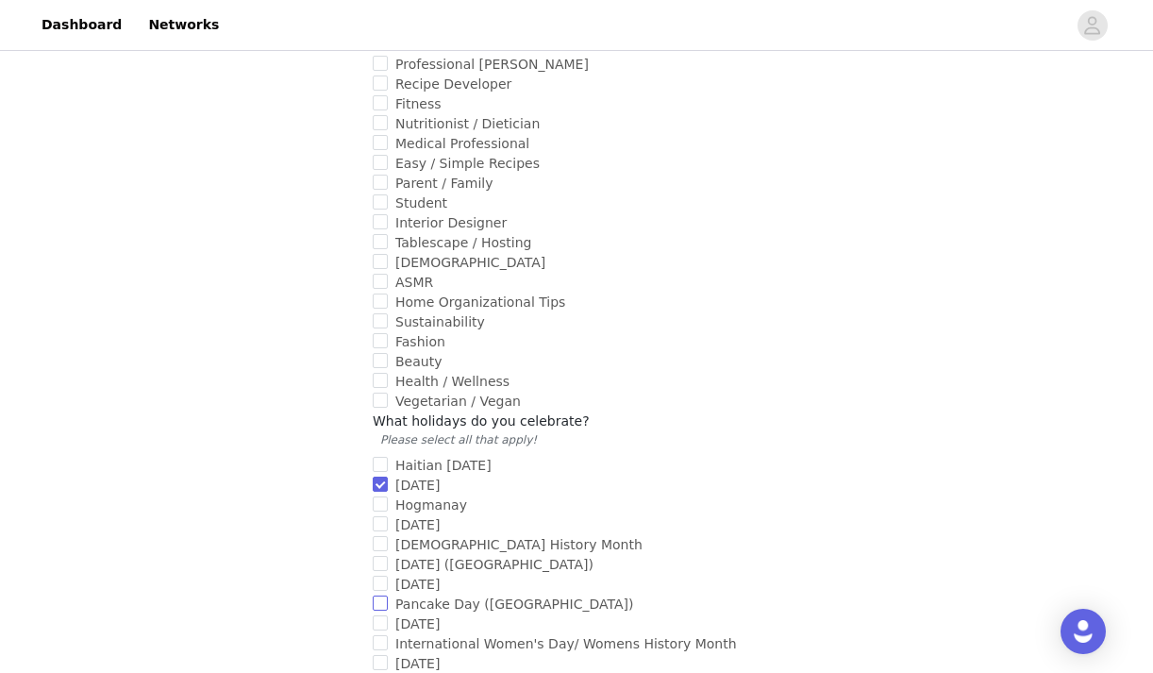
click at [465, 596] on span "Pancake Day ([GEOGRAPHIC_DATA])" at bounding box center [514, 603] width 253 height 15
click at [388, 595] on input "Pancake Day ([GEOGRAPHIC_DATA])" at bounding box center [380, 602] width 15 height 15
checkbox input "true"
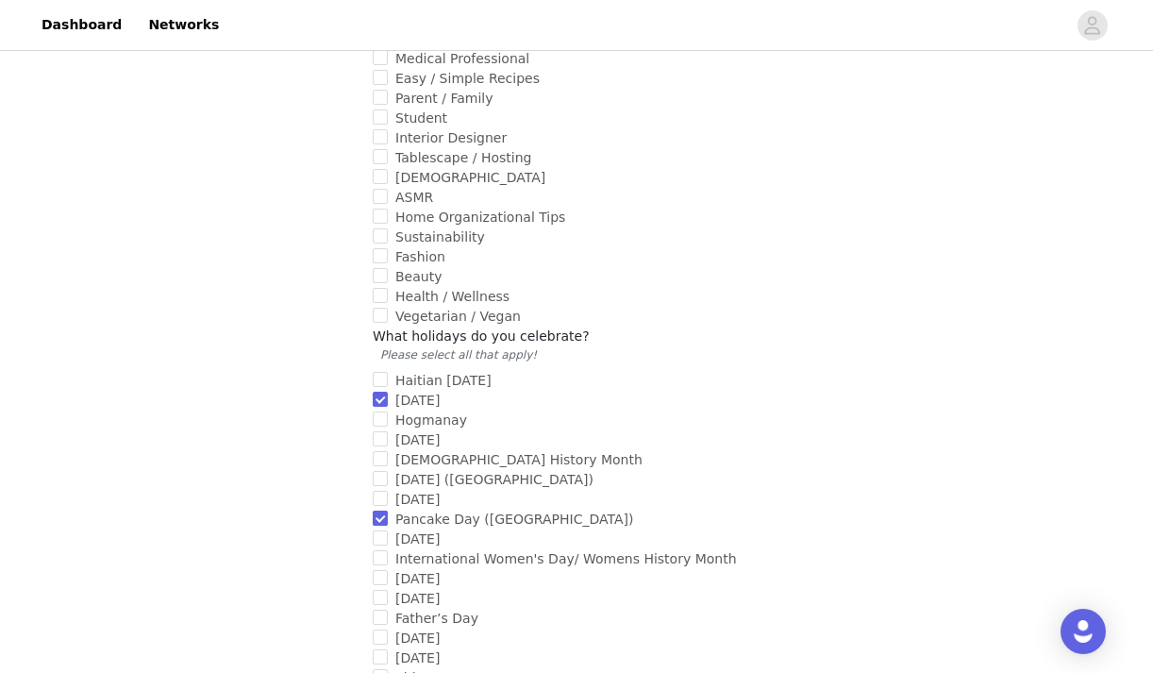
scroll to position [1132, 0]
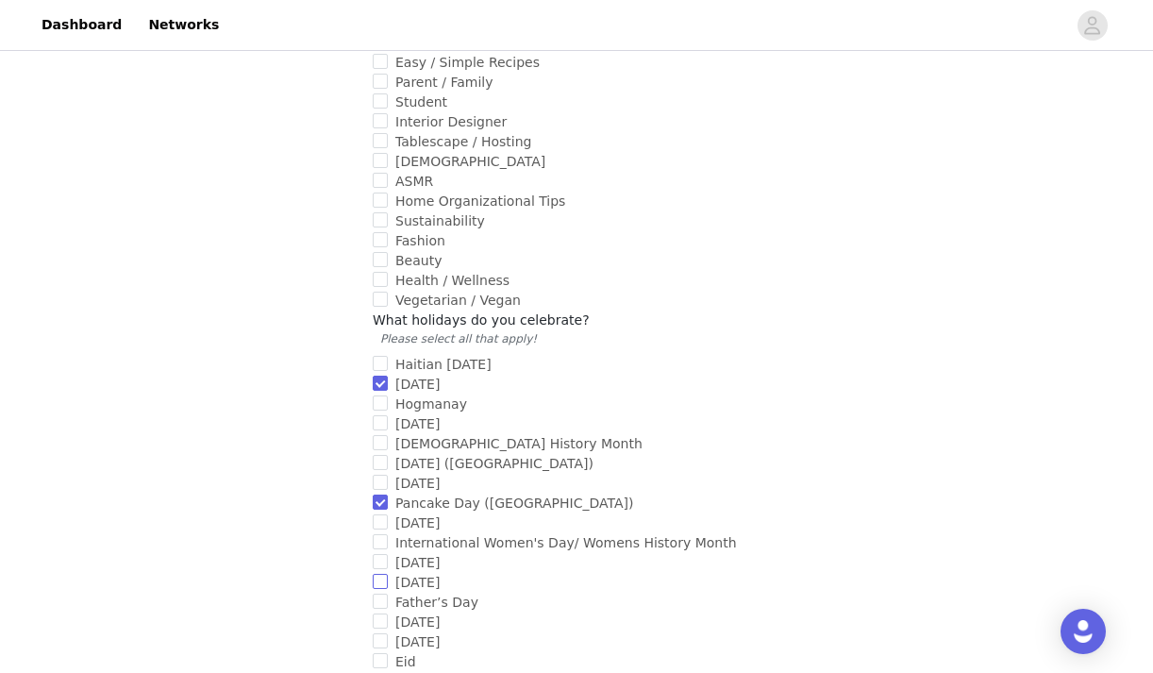
click at [384, 573] on input "[DATE]" at bounding box center [380, 580] width 15 height 15
checkbox input "true"
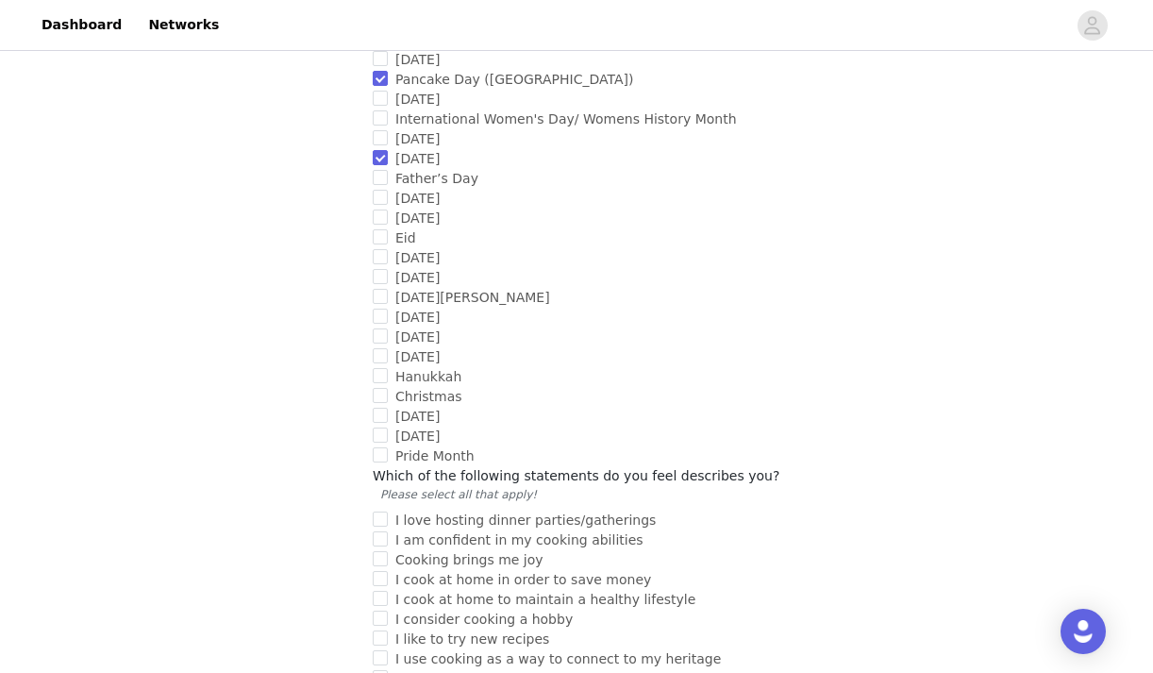
scroll to position [1557, 0]
click at [389, 530] on span "I am confident in my cooking abilities" at bounding box center [519, 537] width 263 height 15
click at [388, 529] on input "I am confident in my cooking abilities" at bounding box center [380, 536] width 15 height 15
checkbox input "true"
click at [386, 549] on input "Cooking brings me joy" at bounding box center [380, 556] width 15 height 15
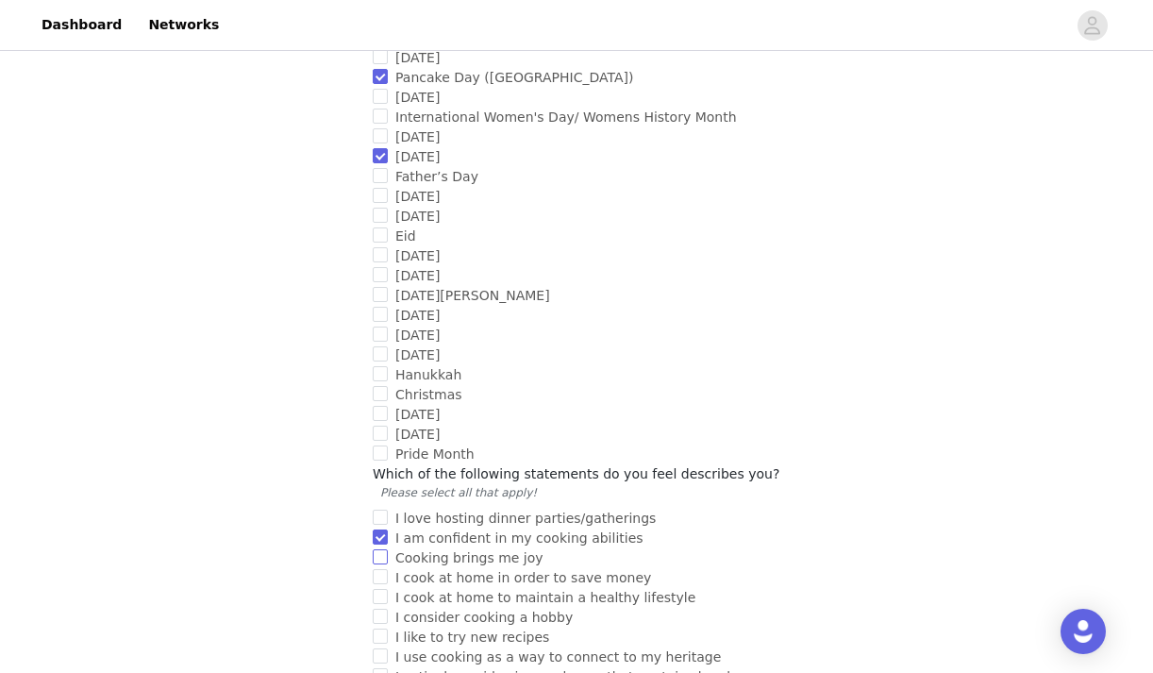
checkbox input "true"
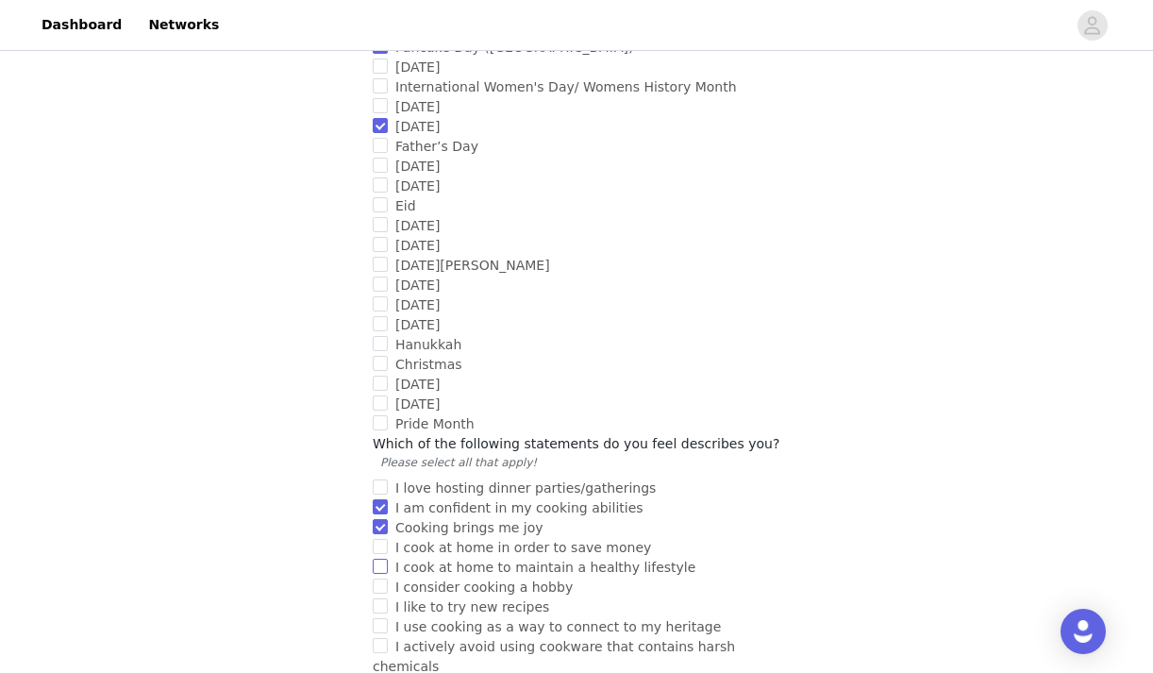
scroll to position [1588, 0]
click at [381, 597] on input "I like to try new recipes" at bounding box center [380, 604] width 15 height 15
checkbox input "true"
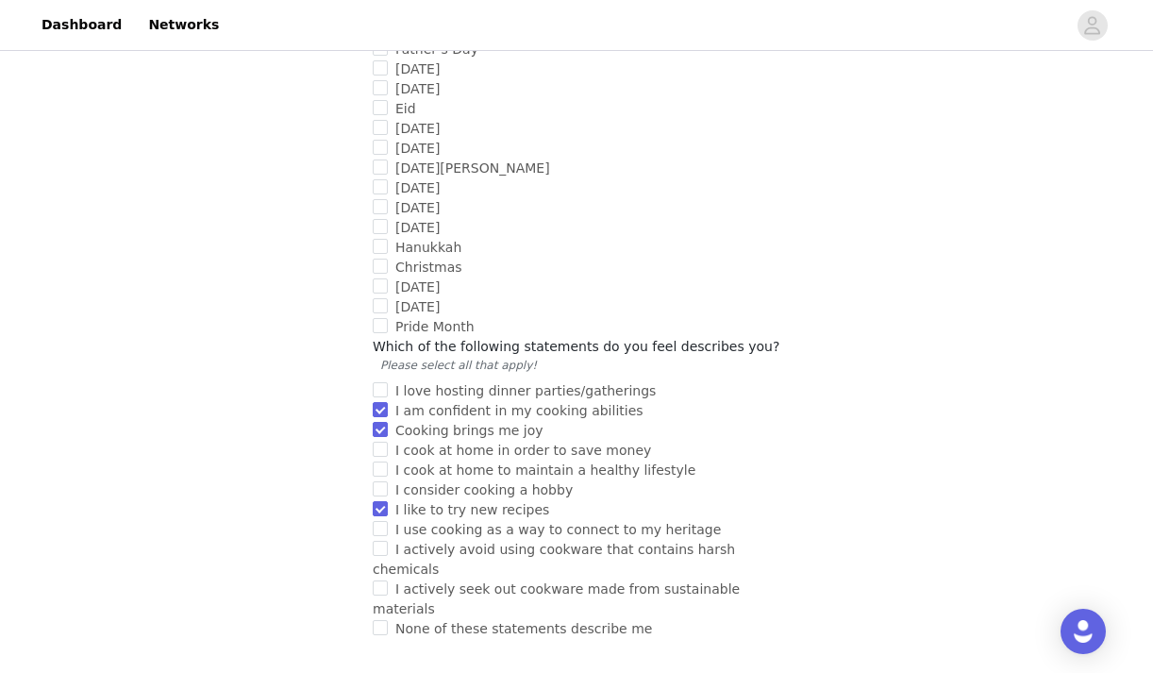
scroll to position [1695, 0]
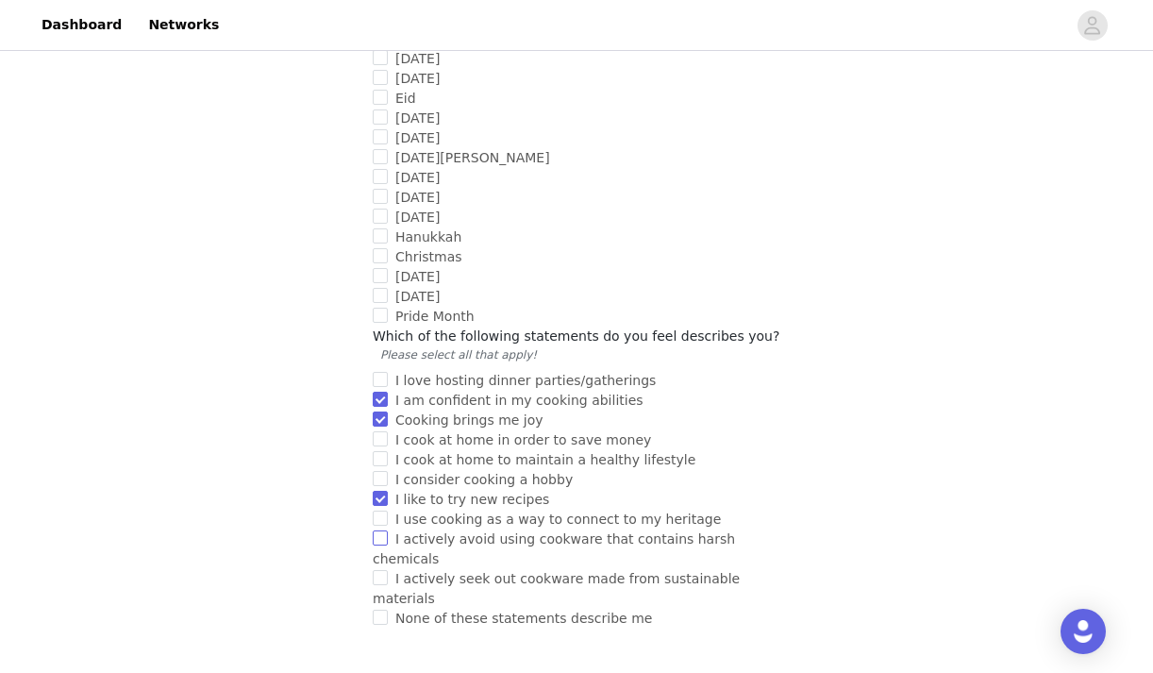
click at [379, 530] on input "I actively avoid using cookware that contains harsh chemicals" at bounding box center [380, 537] width 15 height 15
checkbox input "true"
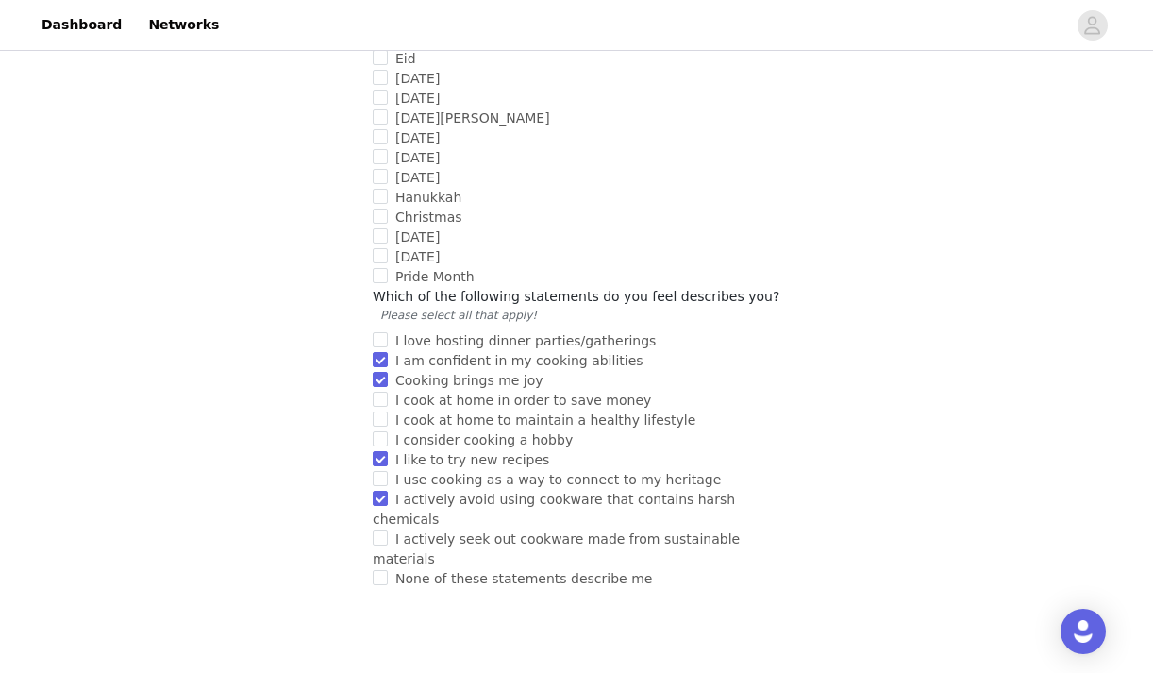
scroll to position [1753, 0]
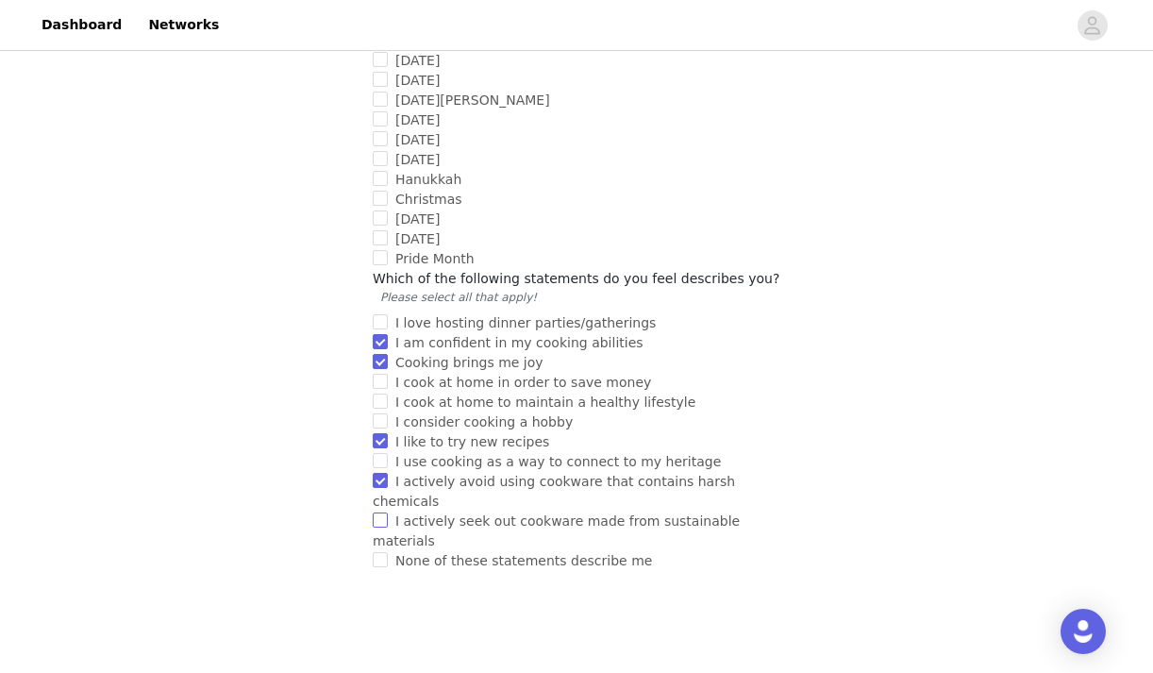
click at [384, 512] on input "I actively seek out cookware made from sustainable materials" at bounding box center [380, 519] width 15 height 15
checkbox input "true"
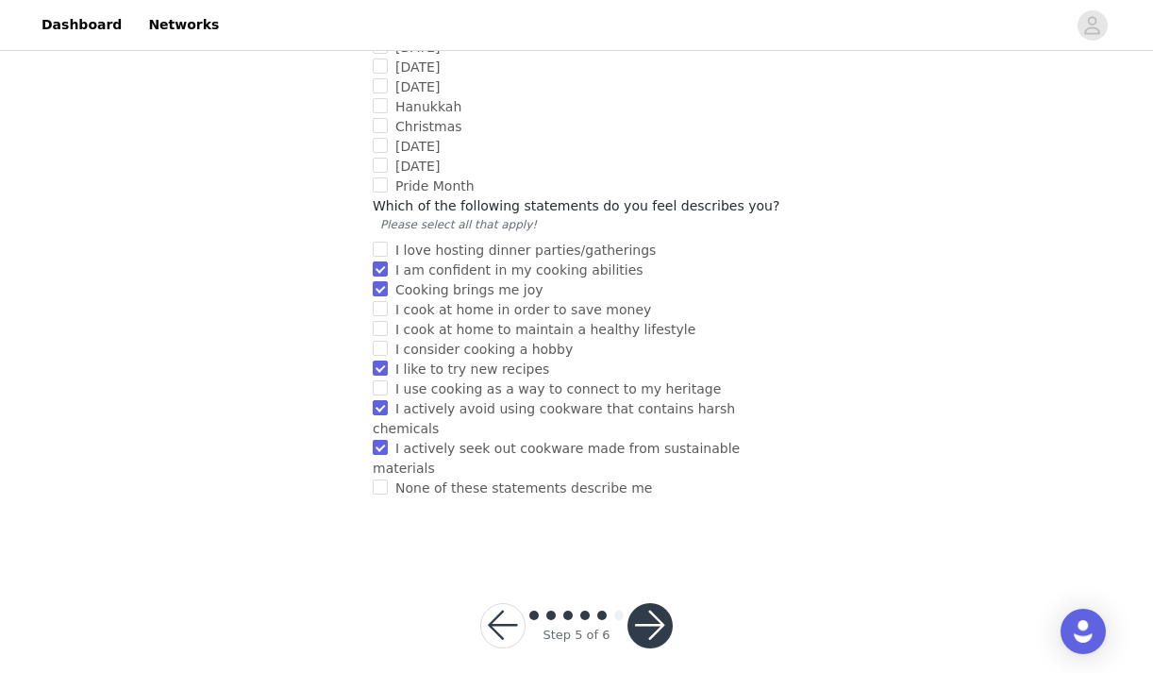
scroll to position [1824, 0]
click at [657, 606] on button "button" at bounding box center [649, 626] width 45 height 45
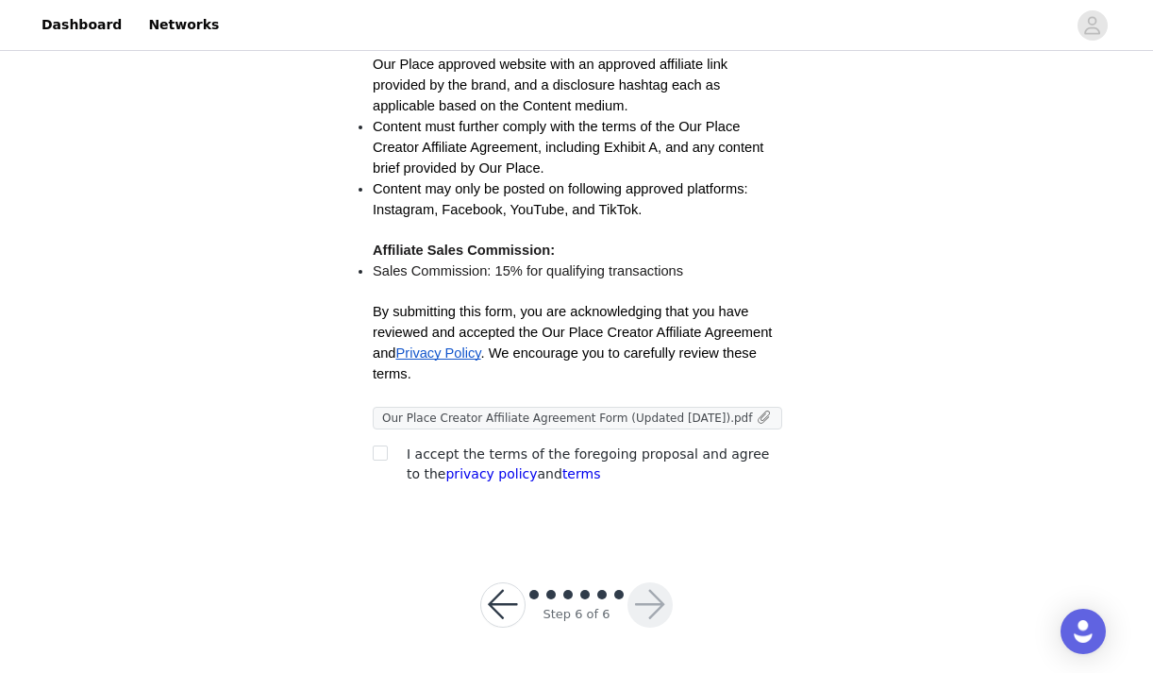
scroll to position [557, 0]
click at [383, 456] on input "checkbox" at bounding box center [379, 452] width 13 height 13
checkbox input "true"
click at [651, 603] on button "button" at bounding box center [649, 605] width 45 height 45
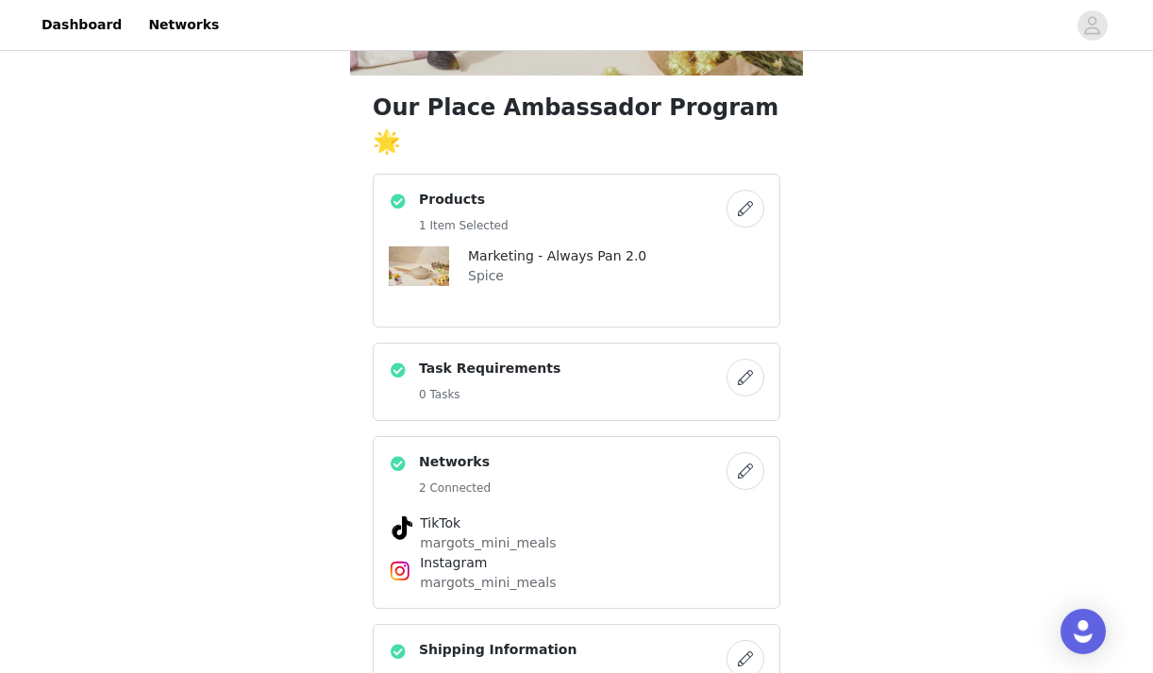
scroll to position [377, 1]
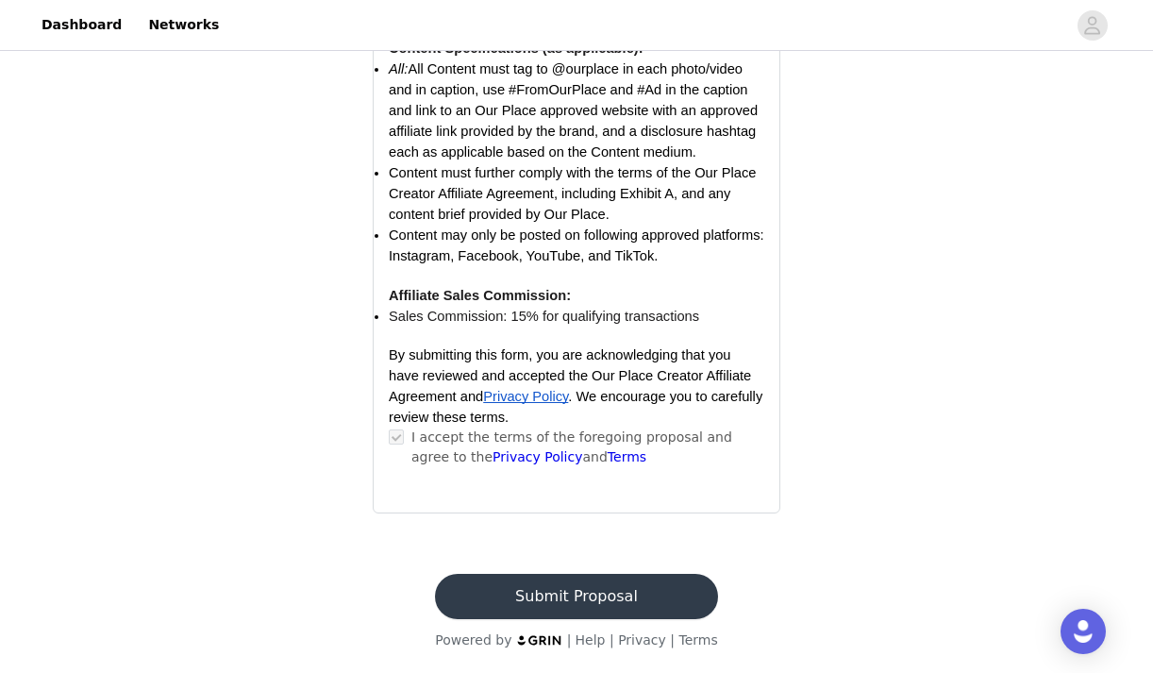
click at [608, 602] on button "Submit Proposal" at bounding box center [576, 595] width 282 height 45
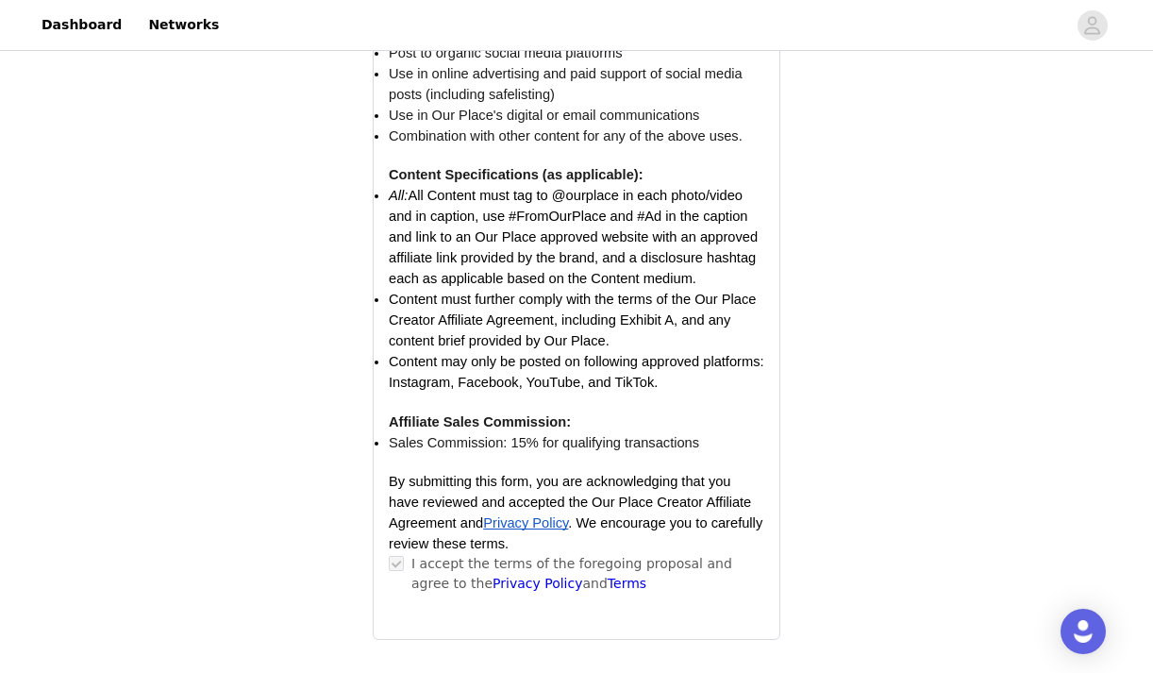
scroll to position [0, 0]
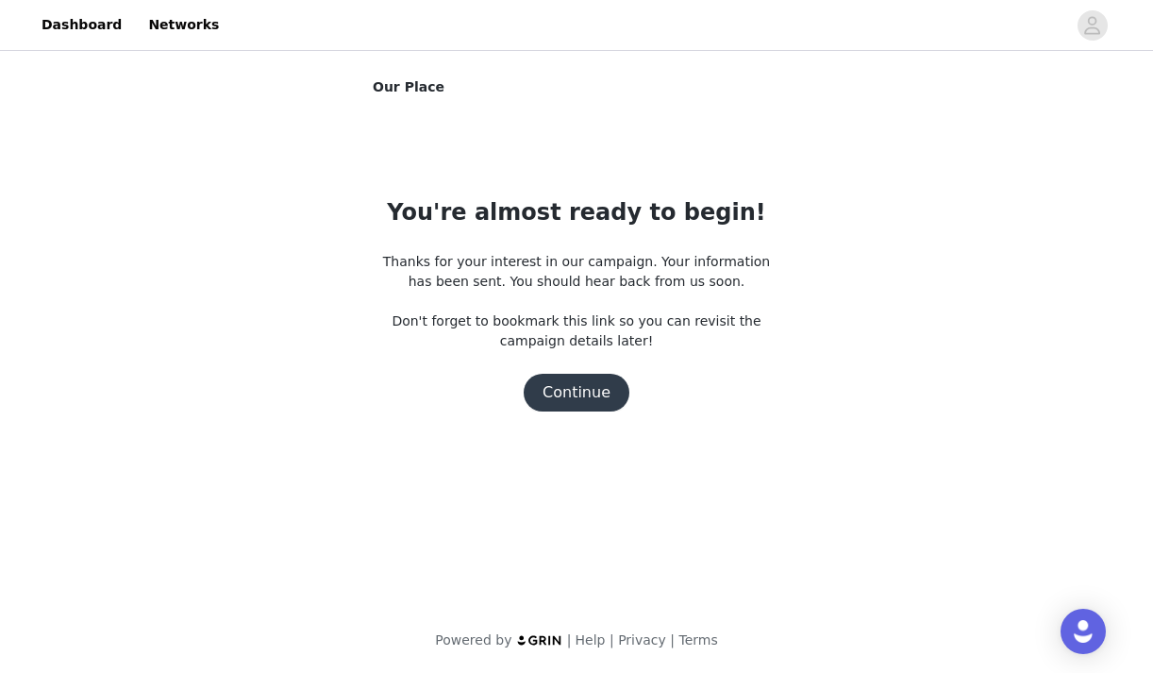
click at [604, 392] on button "Continue" at bounding box center [576, 393] width 106 height 38
